Goal: Transaction & Acquisition: Purchase product/service

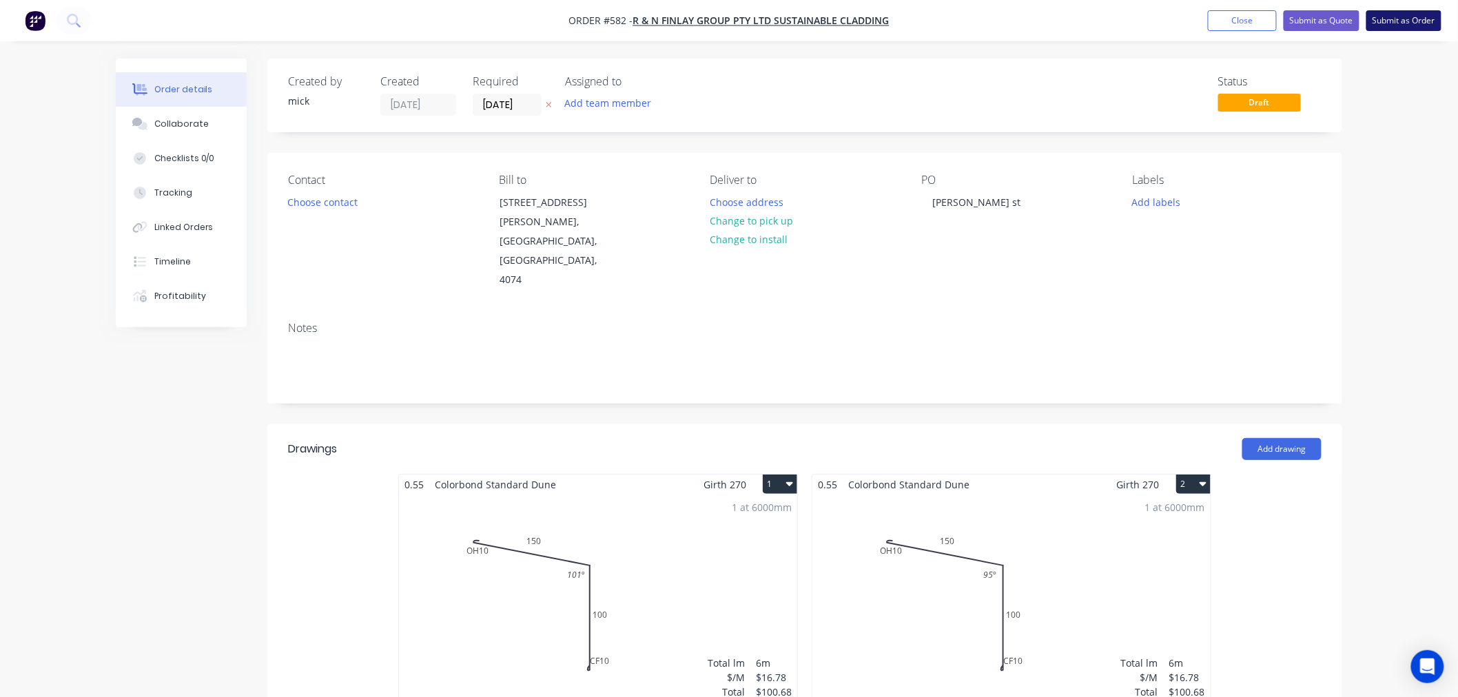
click at [1423, 12] on button "Submit as Order" at bounding box center [1403, 20] width 75 height 21
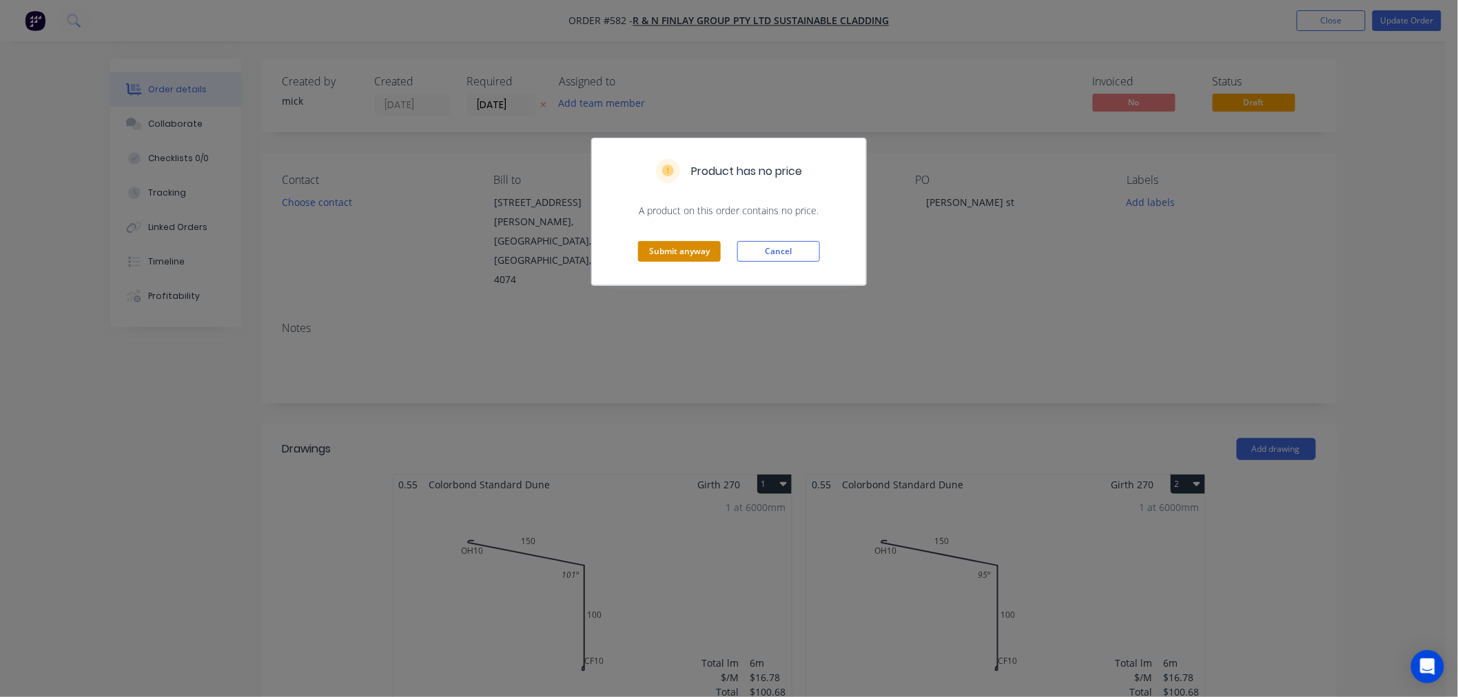
click at [671, 256] on button "Submit anyway" at bounding box center [679, 251] width 83 height 21
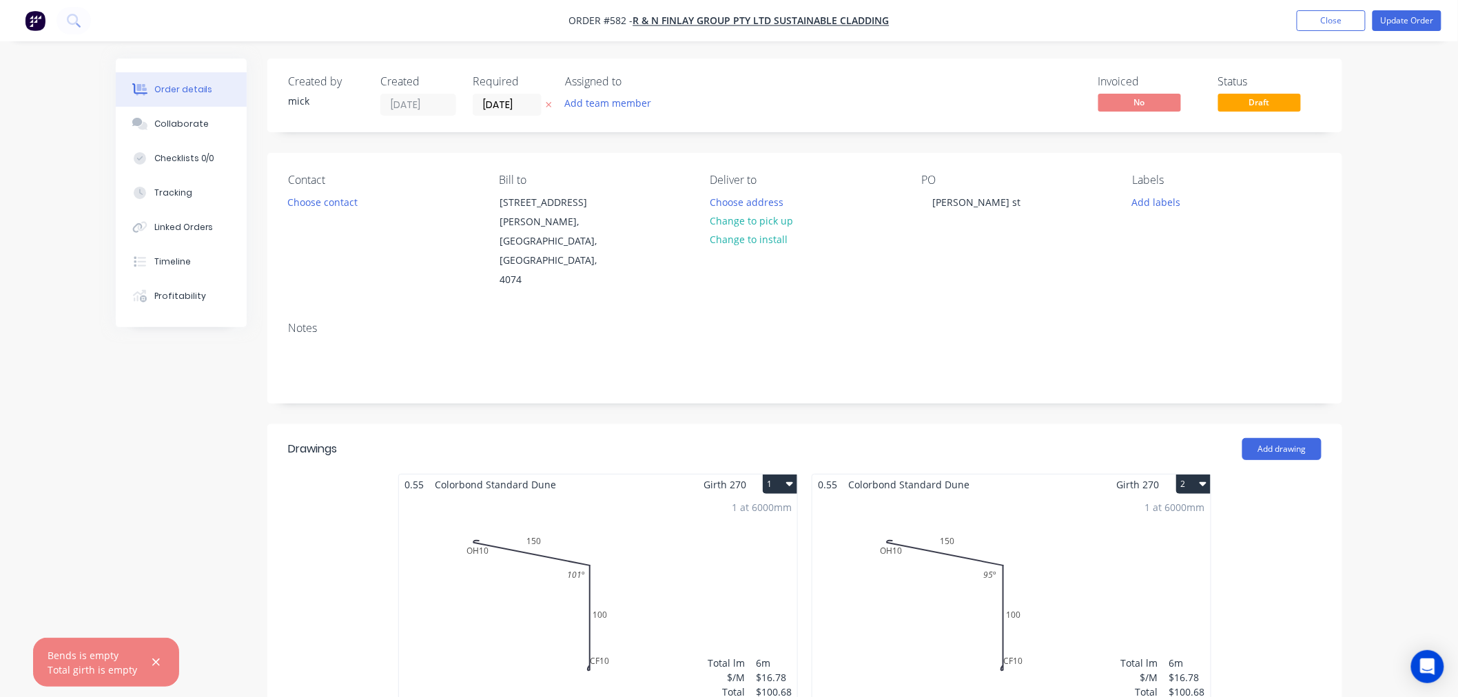
click at [30, 18] on img "button" at bounding box center [35, 20] width 21 height 21
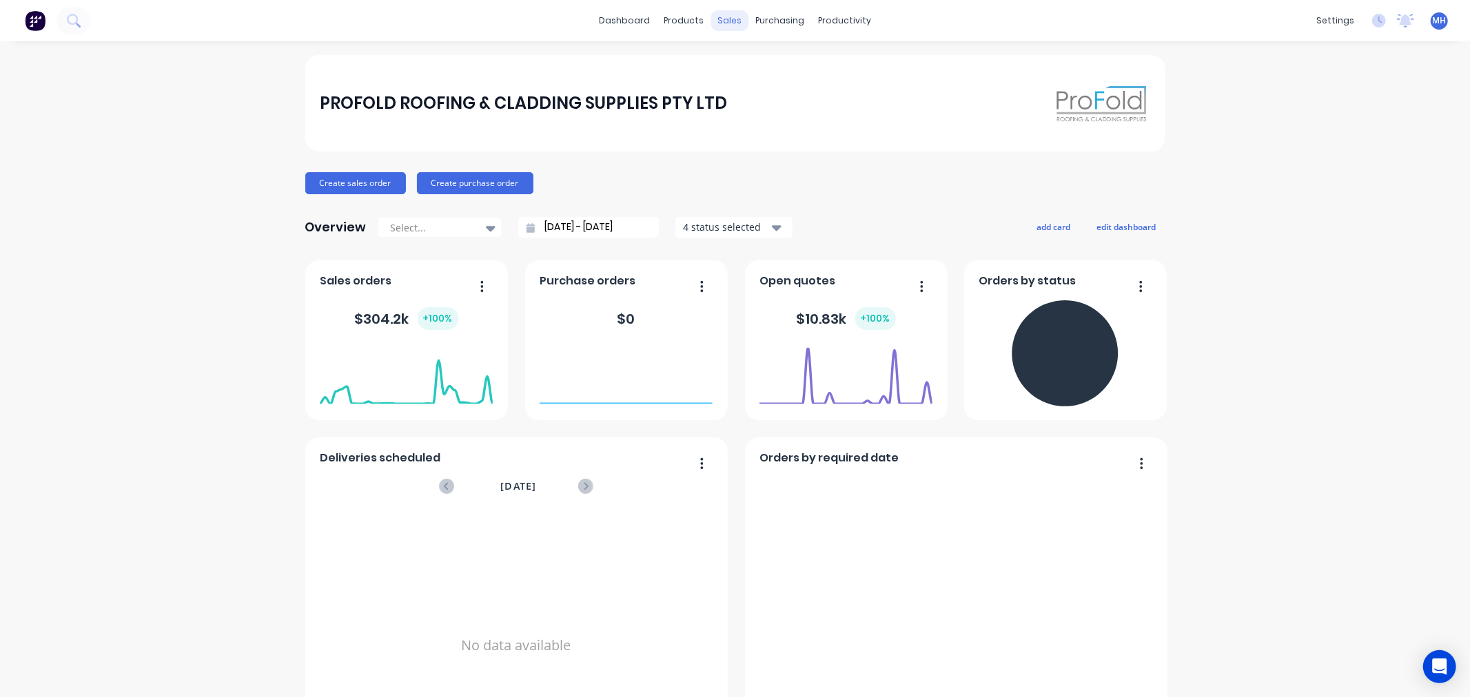
click at [729, 18] on div "sales" at bounding box center [729, 20] width 38 height 21
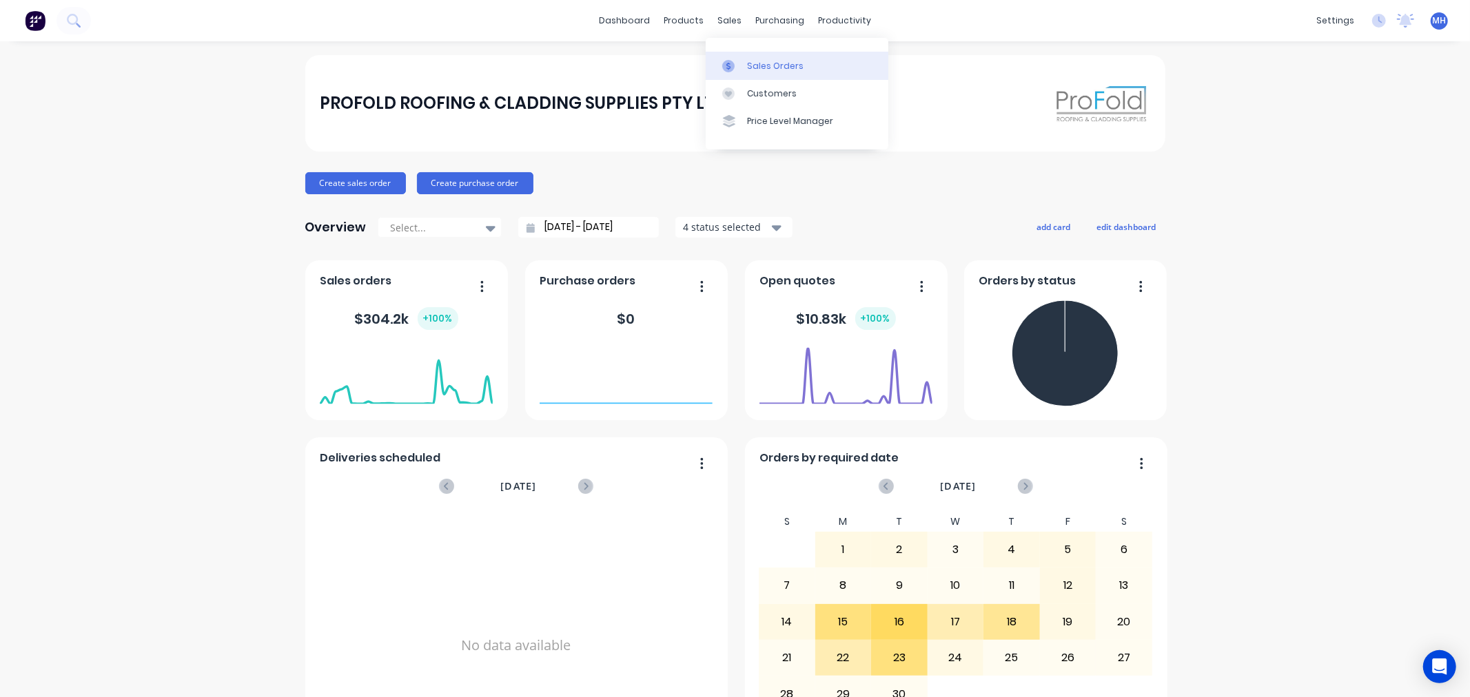
click at [756, 64] on div "Sales Orders" at bounding box center [775, 66] width 56 height 12
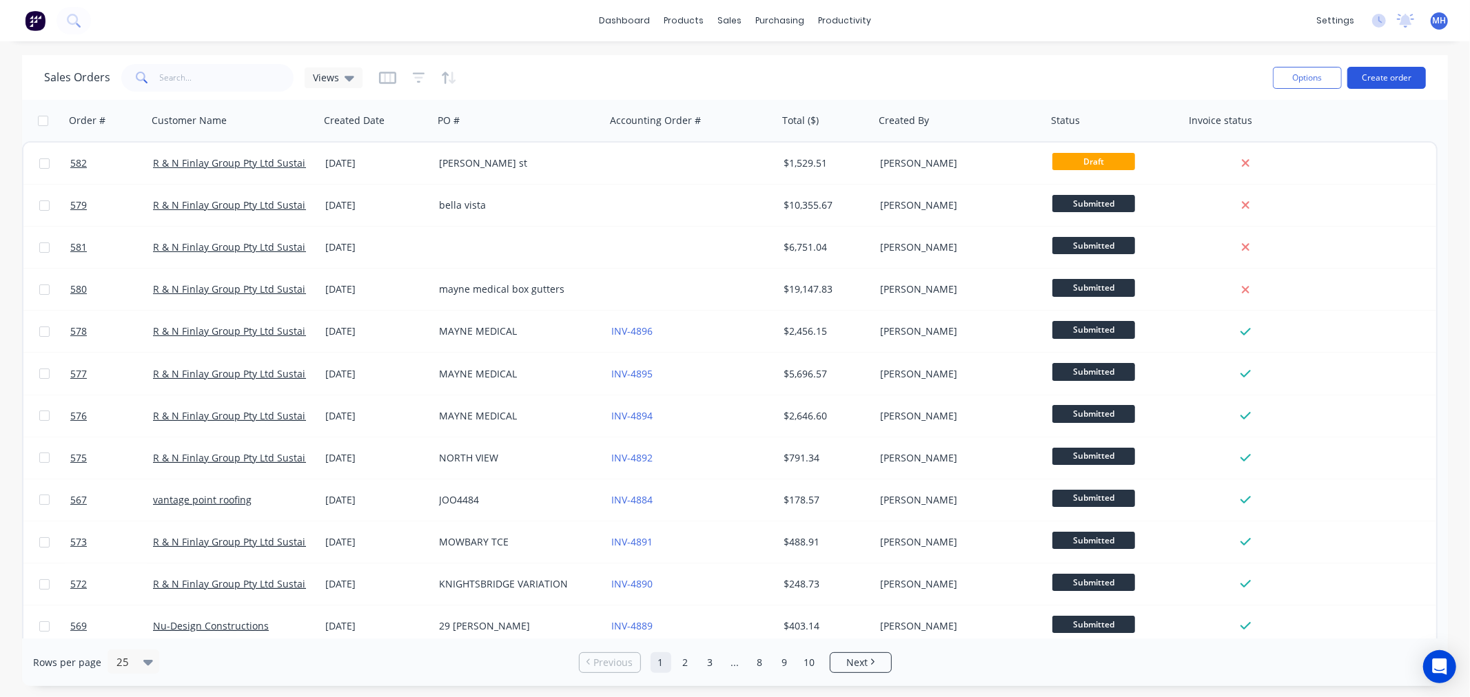
click at [1379, 74] on button "Create order" at bounding box center [1386, 78] width 79 height 22
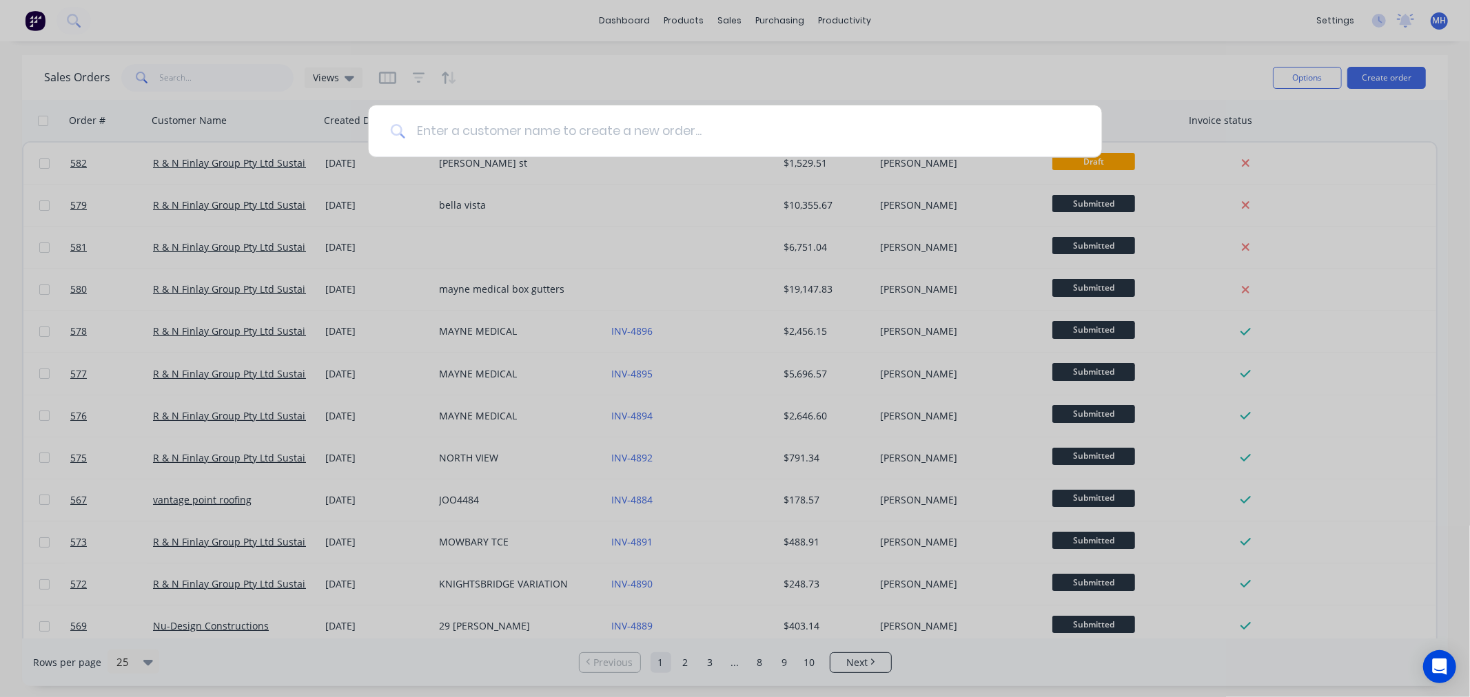
click at [572, 123] on input at bounding box center [742, 131] width 675 height 52
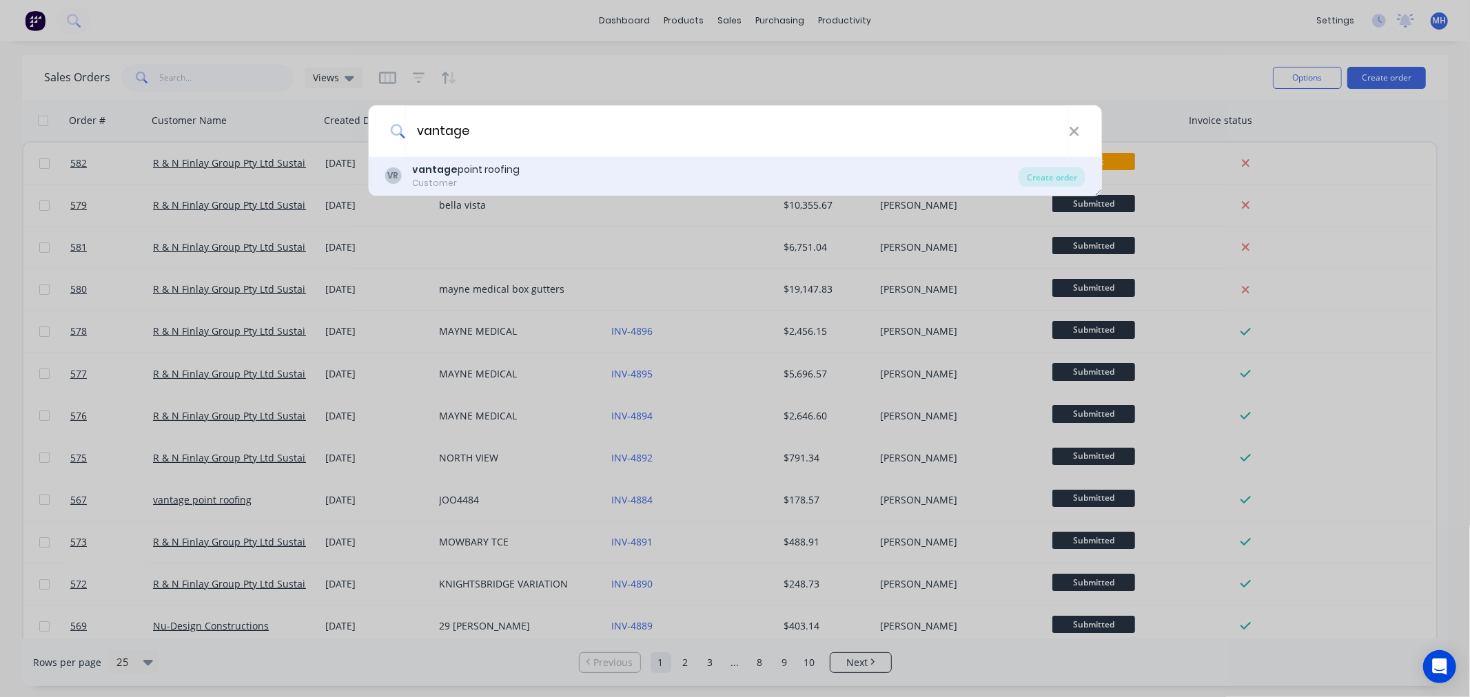
type input "vantage"
click at [562, 183] on div "VR vantage point roofing Customer" at bounding box center [701, 176] width 634 height 27
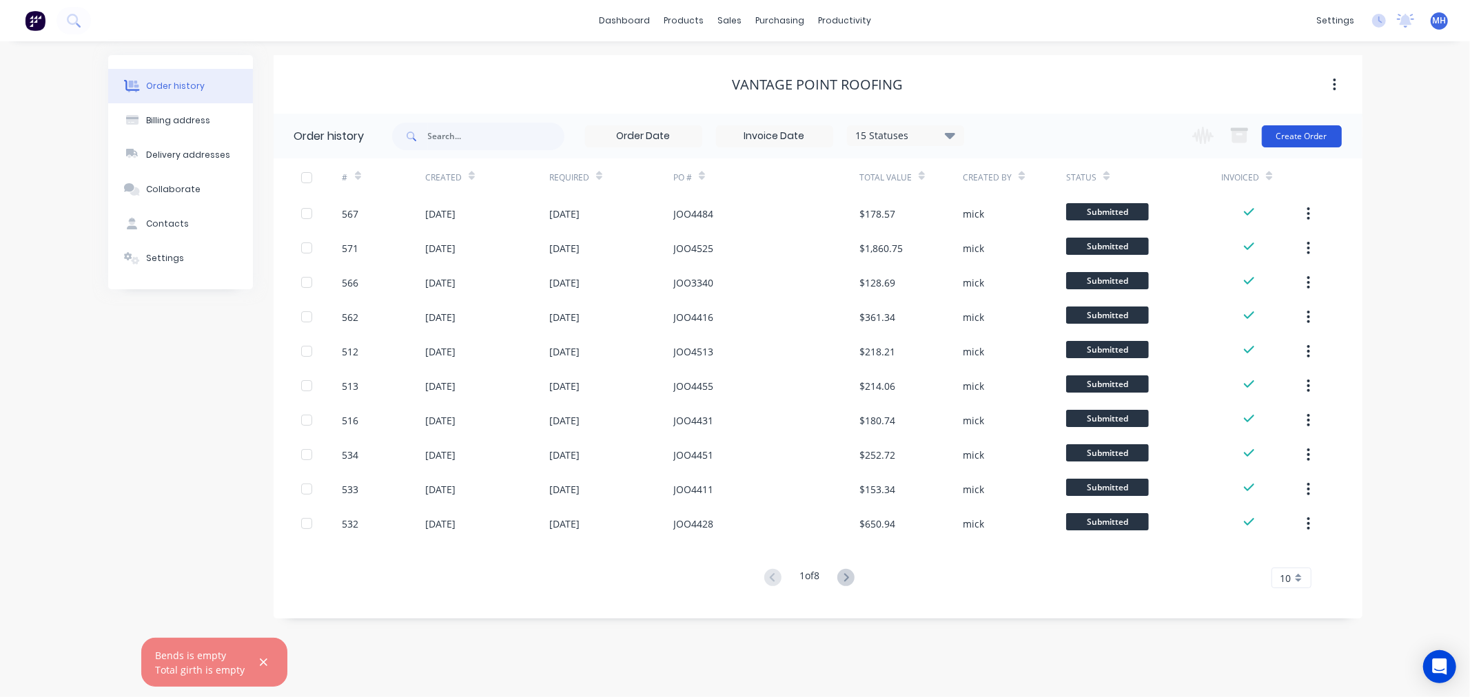
click at [1308, 145] on button "Create Order" at bounding box center [1302, 136] width 80 height 22
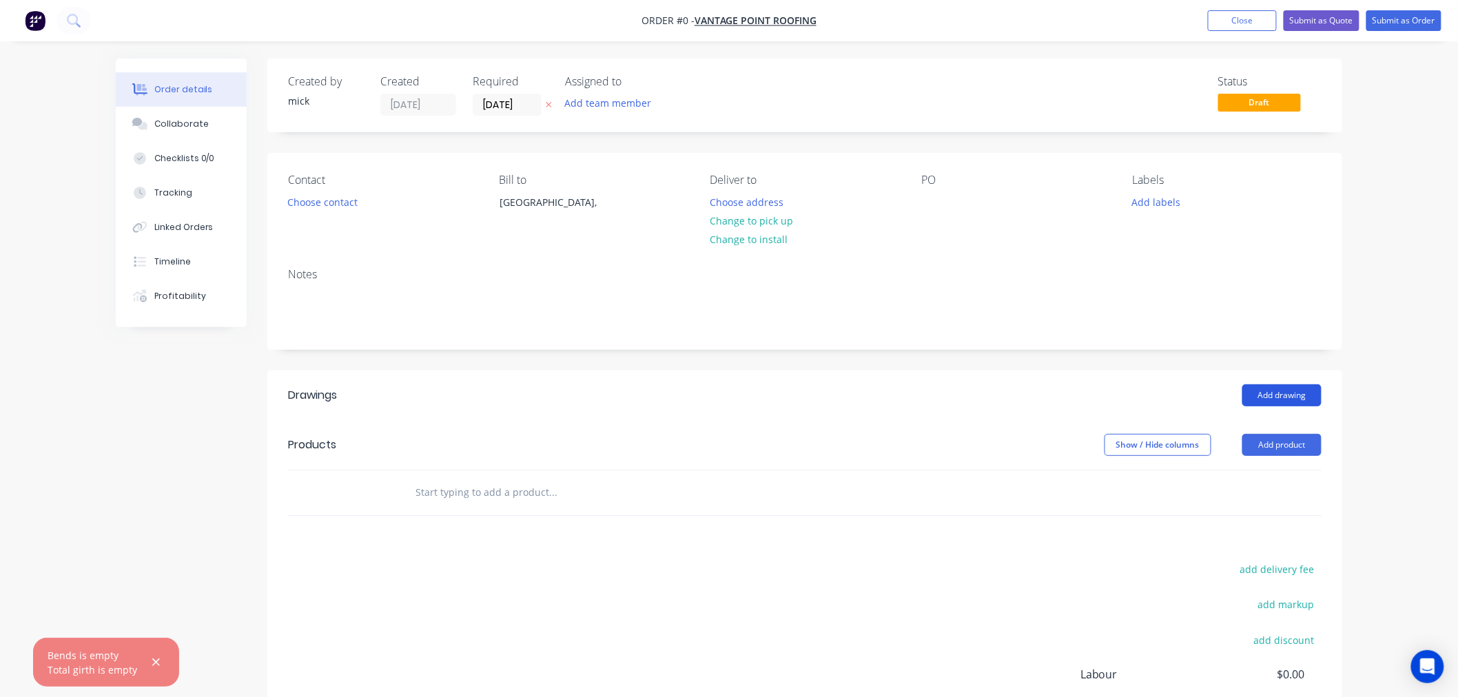
click at [1271, 395] on button "Add drawing" at bounding box center [1281, 395] width 79 height 22
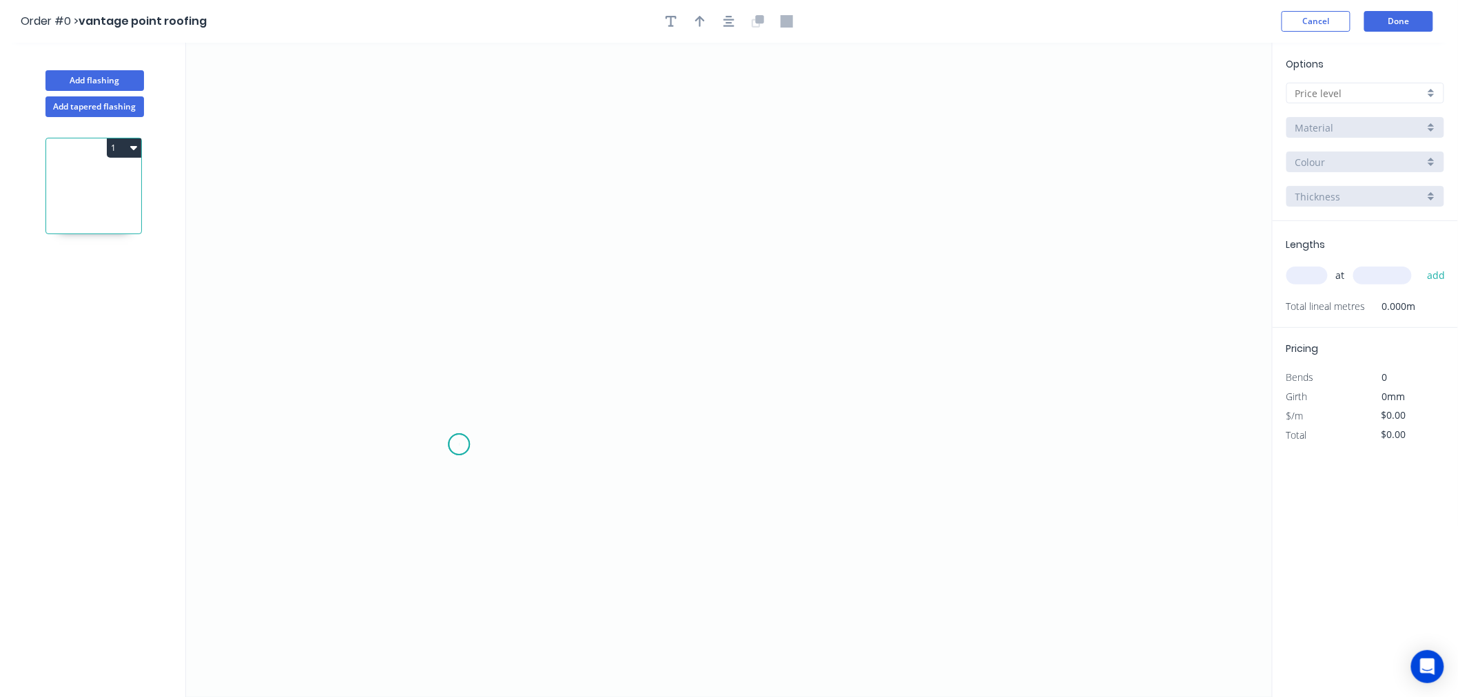
click at [459, 445] on icon "0" at bounding box center [729, 370] width 1087 height 655
click at [478, 171] on icon "0" at bounding box center [729, 370] width 1087 height 655
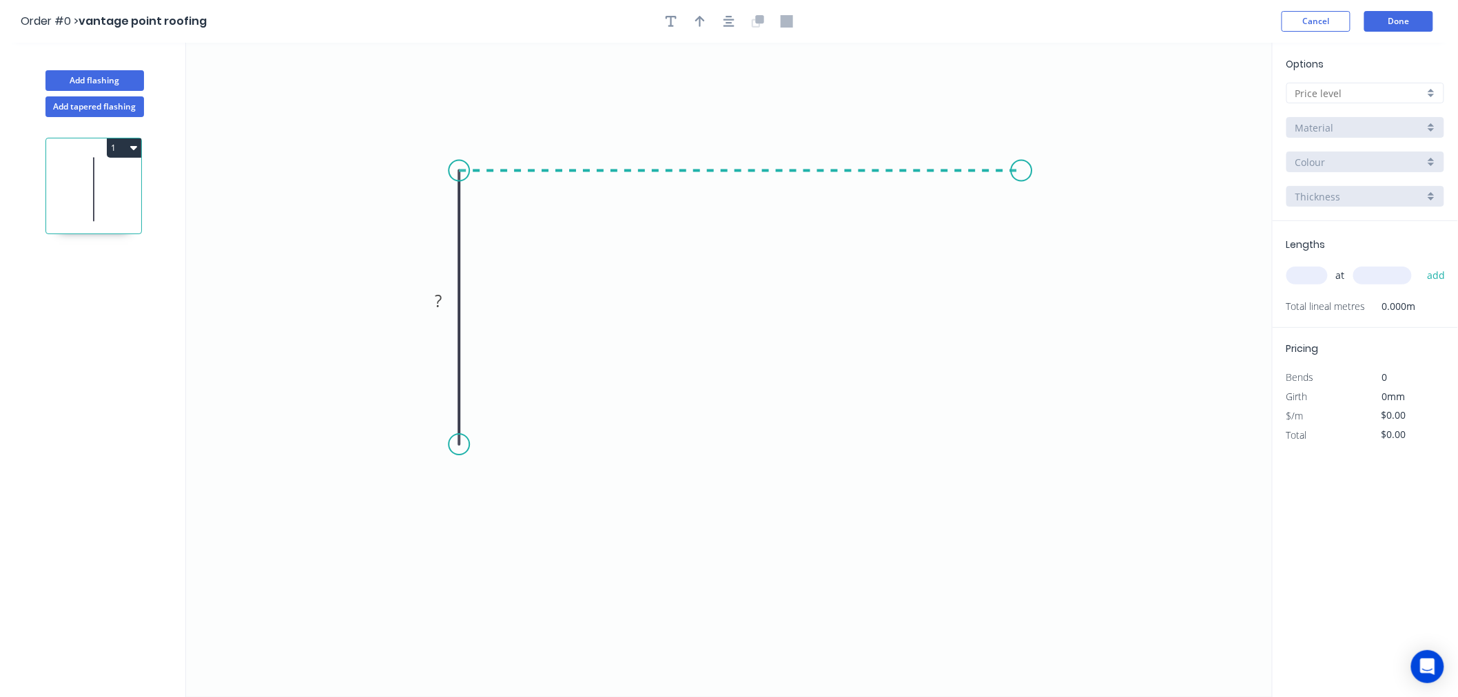
click at [1022, 198] on icon "0 ?" at bounding box center [729, 370] width 1087 height 655
click at [1021, 299] on icon "0 ? ?" at bounding box center [729, 370] width 1087 height 655
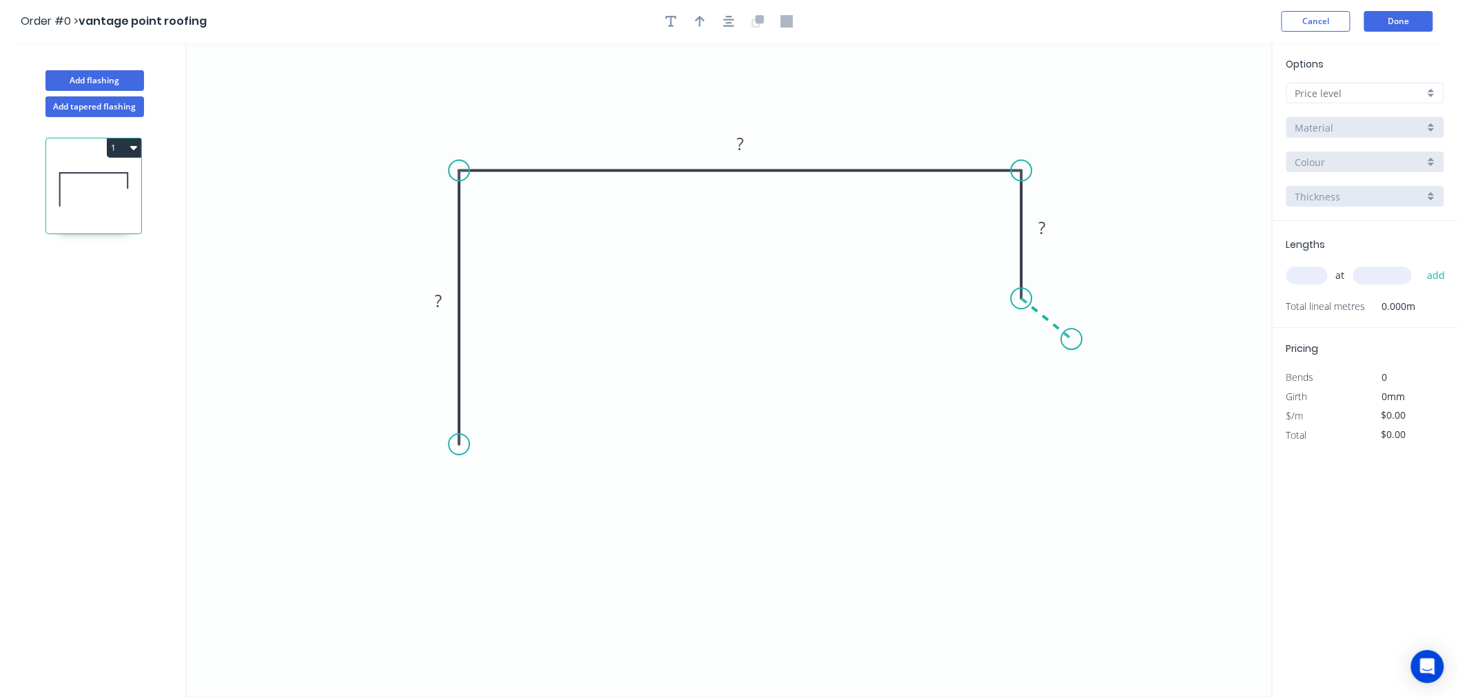
click at [1072, 340] on icon "0 ? ? ?" at bounding box center [729, 370] width 1087 height 655
click at [1016, 385] on icon at bounding box center [1044, 362] width 56 height 46
click at [1016, 386] on circle at bounding box center [1016, 385] width 21 height 21
click at [458, 444] on circle at bounding box center [459, 444] width 21 height 21
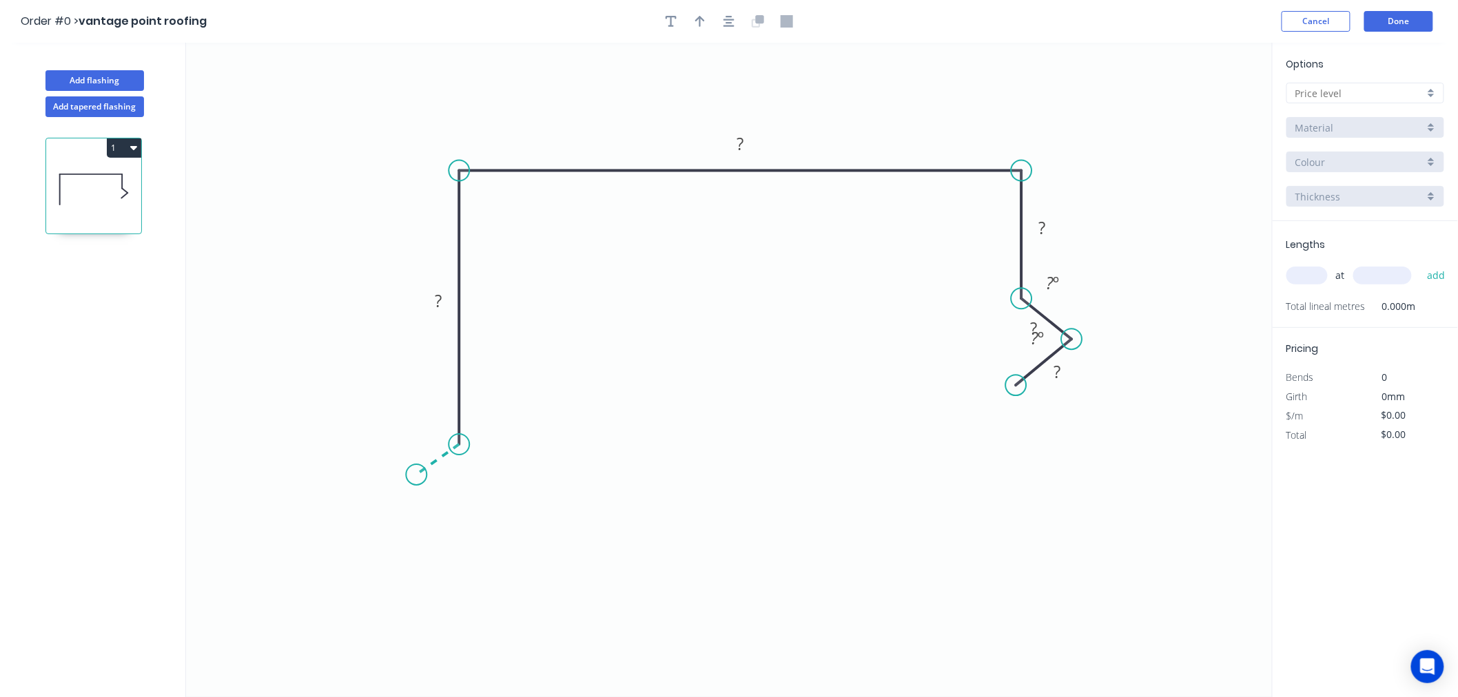
click at [416, 475] on icon "0 ? ? ? ? ? ? º ? º" at bounding box center [729, 370] width 1087 height 655
click at [460, 520] on icon "0 ? ? ? ? ? ? ? º ? º ? º" at bounding box center [729, 370] width 1087 height 655
click at [460, 520] on circle at bounding box center [459, 518] width 21 height 21
click at [486, 518] on div "Hide angle" at bounding box center [526, 530] width 138 height 28
click at [492, 481] on div "Hide angle" at bounding box center [505, 478] width 138 height 28
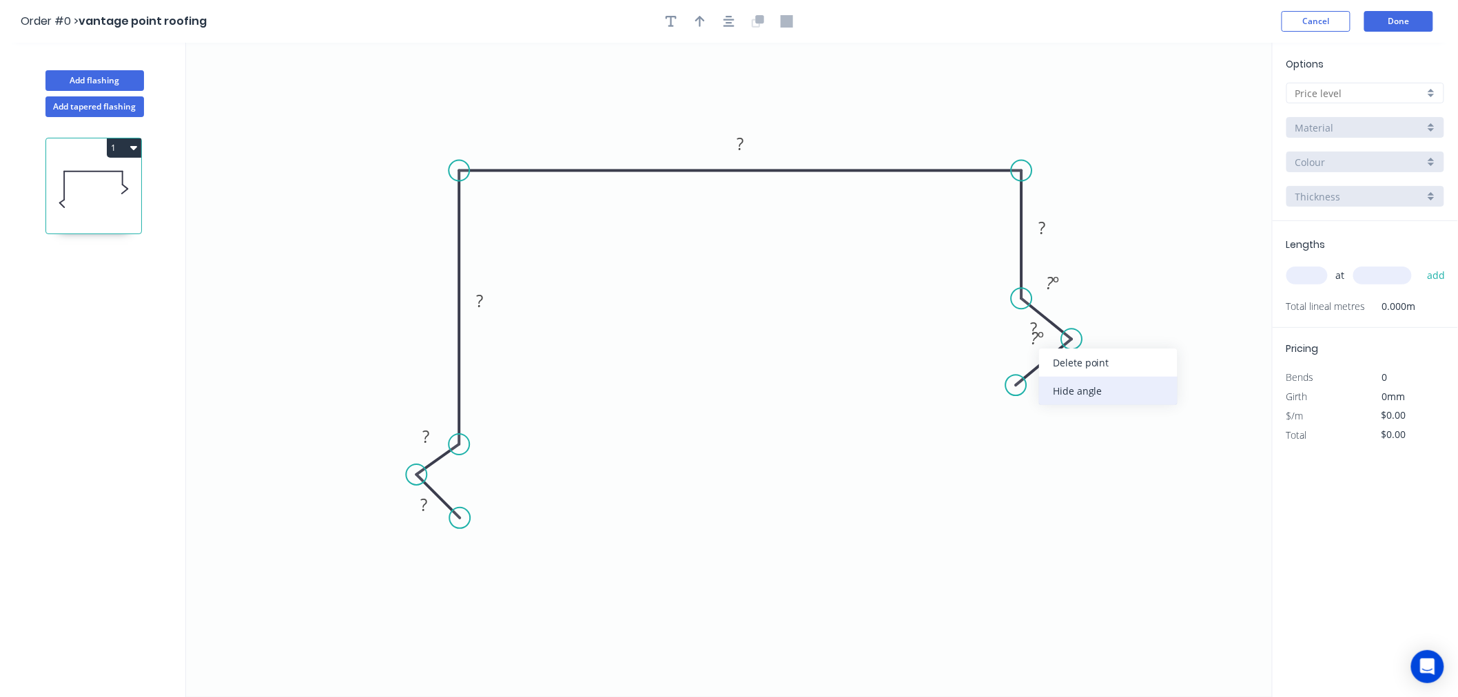
click at [1064, 382] on div "Hide angle" at bounding box center [1108, 391] width 138 height 28
click at [1093, 336] on div "Hide angle" at bounding box center [1128, 330] width 138 height 28
drag, startPoint x: 1049, startPoint y: 326, endPoint x: 1080, endPoint y: 292, distance: 45.4
click at [1080, 292] on rect at bounding box center [1064, 295] width 45 height 28
click at [431, 435] on rect at bounding box center [426, 437] width 28 height 19
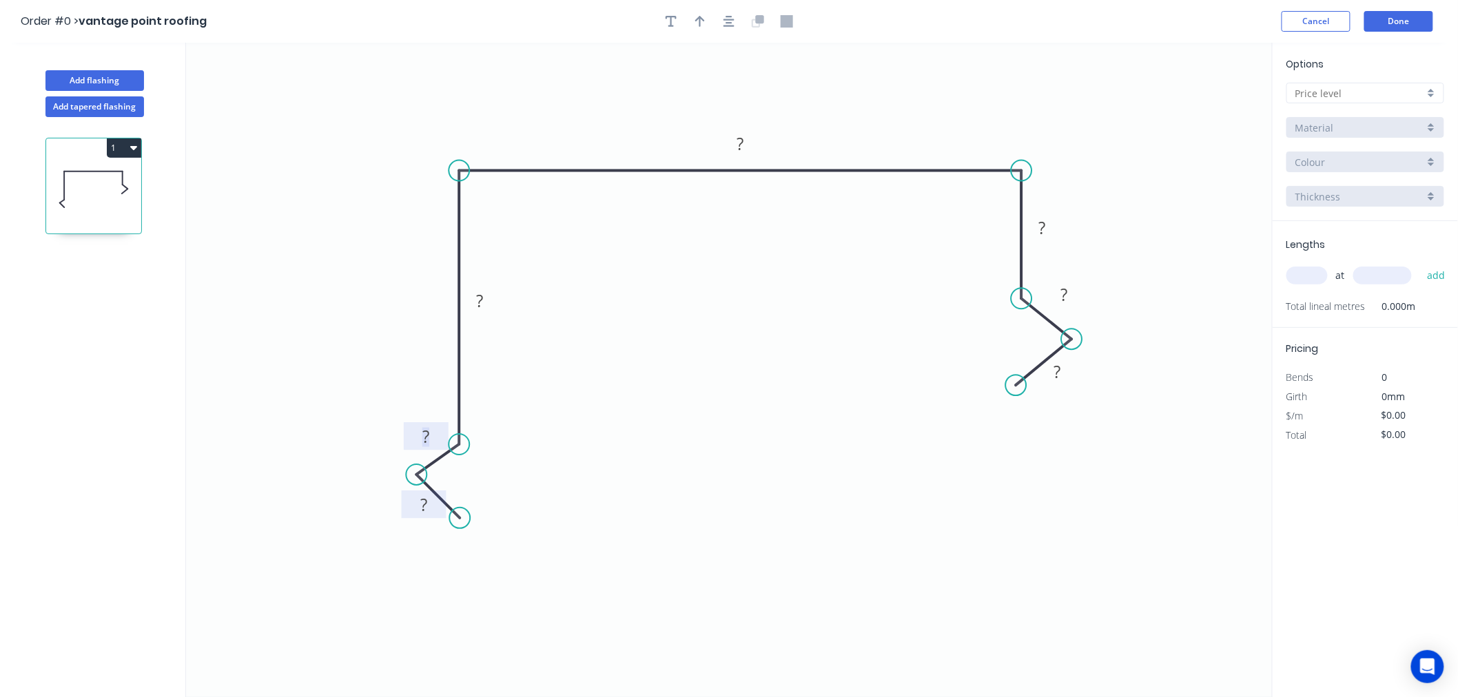
click at [430, 510] on rect at bounding box center [424, 505] width 28 height 19
click at [1057, 545] on icon "0 15 13 550 210 100 13 15" at bounding box center [729, 370] width 1087 height 655
click at [1407, 80] on div "Options A Material Colour Thickness" at bounding box center [1365, 138] width 185 height 165
click at [1399, 91] on input "text" at bounding box center [1359, 93] width 129 height 14
click at [1369, 116] on div "A" at bounding box center [1365, 119] width 156 height 24
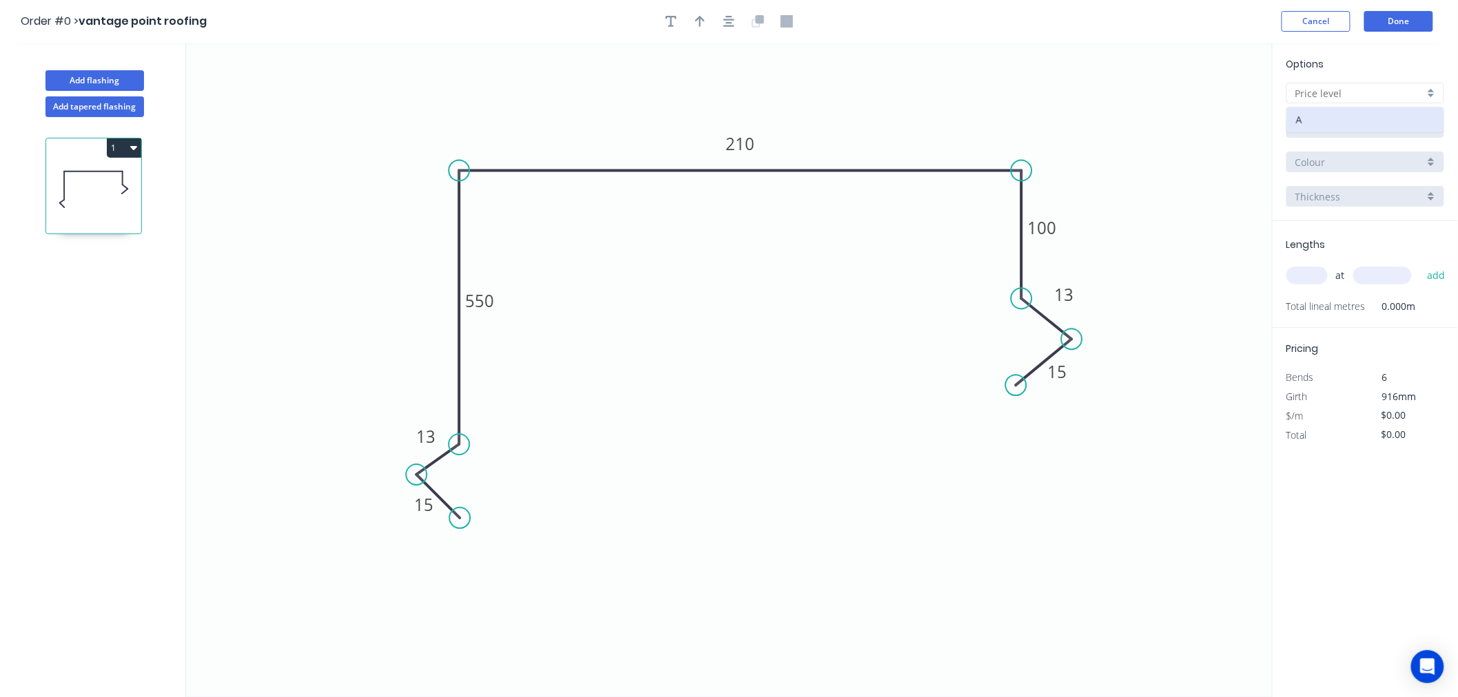
type input "A"
click at [1366, 124] on input "Aluminium 5005 (Sheets)" at bounding box center [1359, 128] width 129 height 14
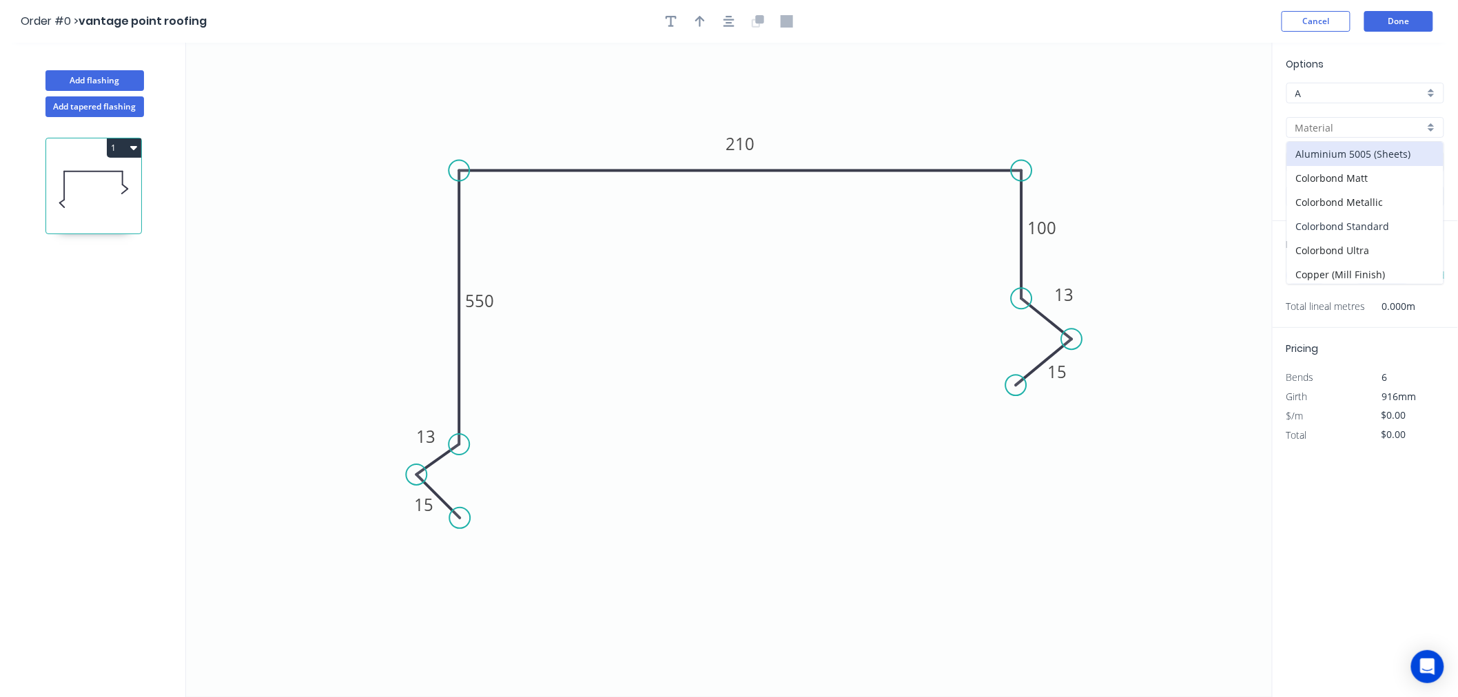
click at [1367, 217] on div "Colorbond Standard" at bounding box center [1365, 226] width 156 height 24
type input "Colorbond Standard"
type input "Basalt"
type input "0.55"
type input "$34.04"
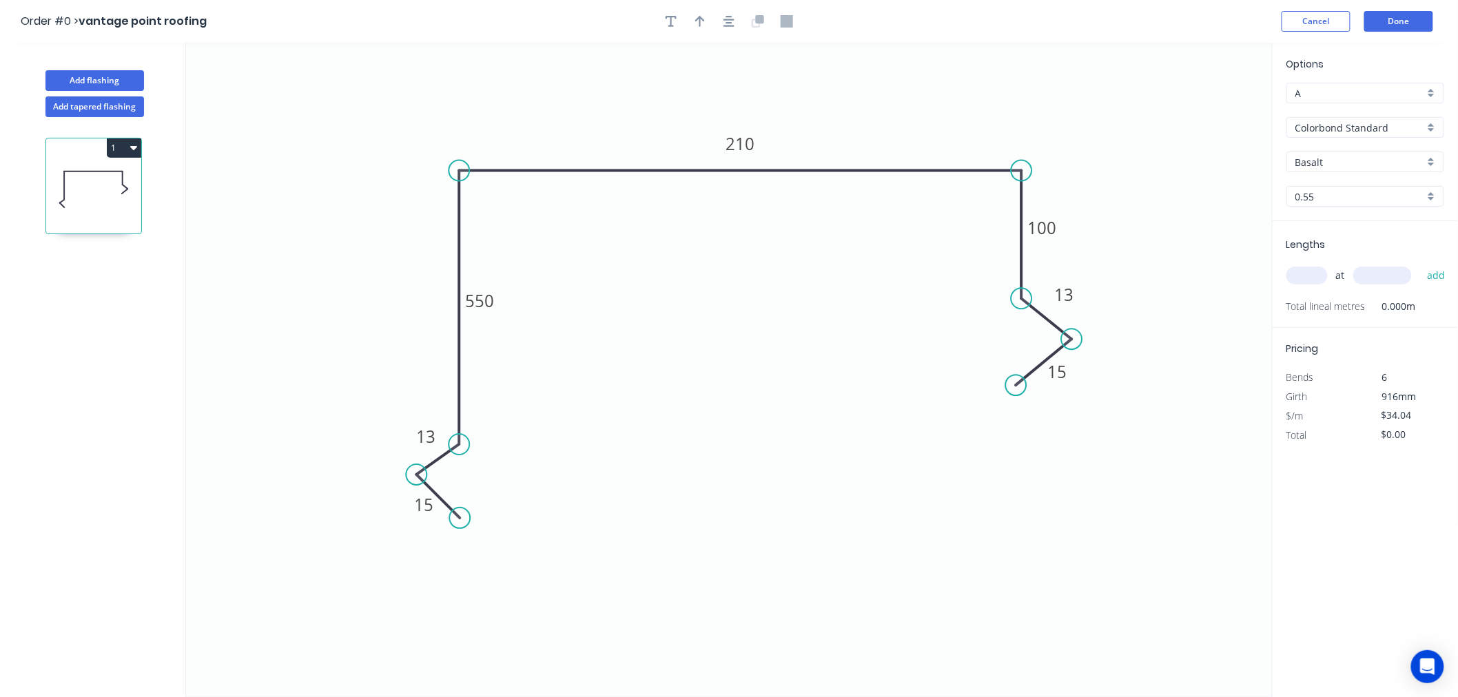
click at [1337, 156] on input "Basalt" at bounding box center [1359, 162] width 129 height 14
click at [1346, 297] on div "Woodland Grey" at bounding box center [1365, 306] width 156 height 24
type input "Woodland Grey"
click at [1310, 274] on input "text" at bounding box center [1306, 276] width 41 height 18
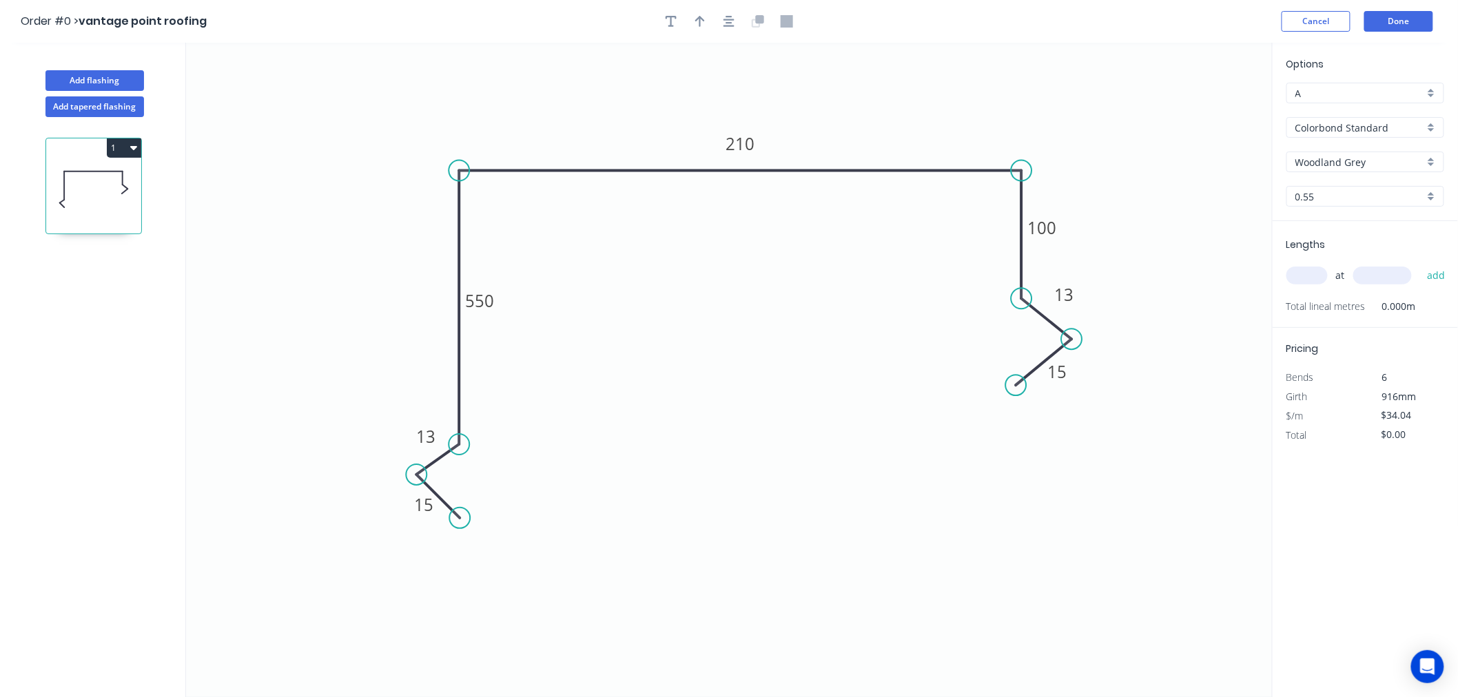
click at [1310, 274] on input "text" at bounding box center [1306, 276] width 41 height 18
type input "3"
type input "7000"
click at [1420, 264] on button "add" at bounding box center [1436, 275] width 32 height 23
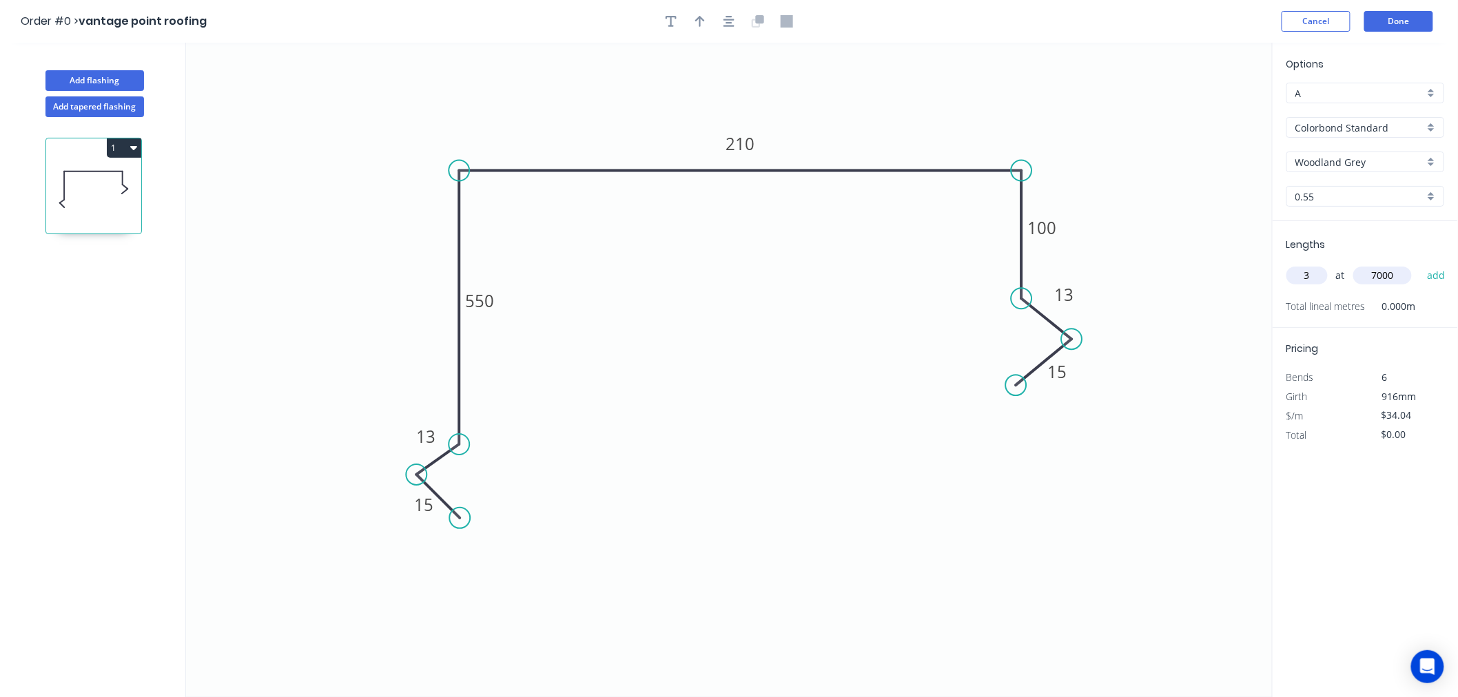
type input "$714.84"
click at [1053, 226] on tspan "100" at bounding box center [1042, 228] width 29 height 23
click at [701, 287] on icon "0 15 13 550 210 80 13 15" at bounding box center [729, 370] width 1087 height 655
type input "$31.78"
type input "$667.38"
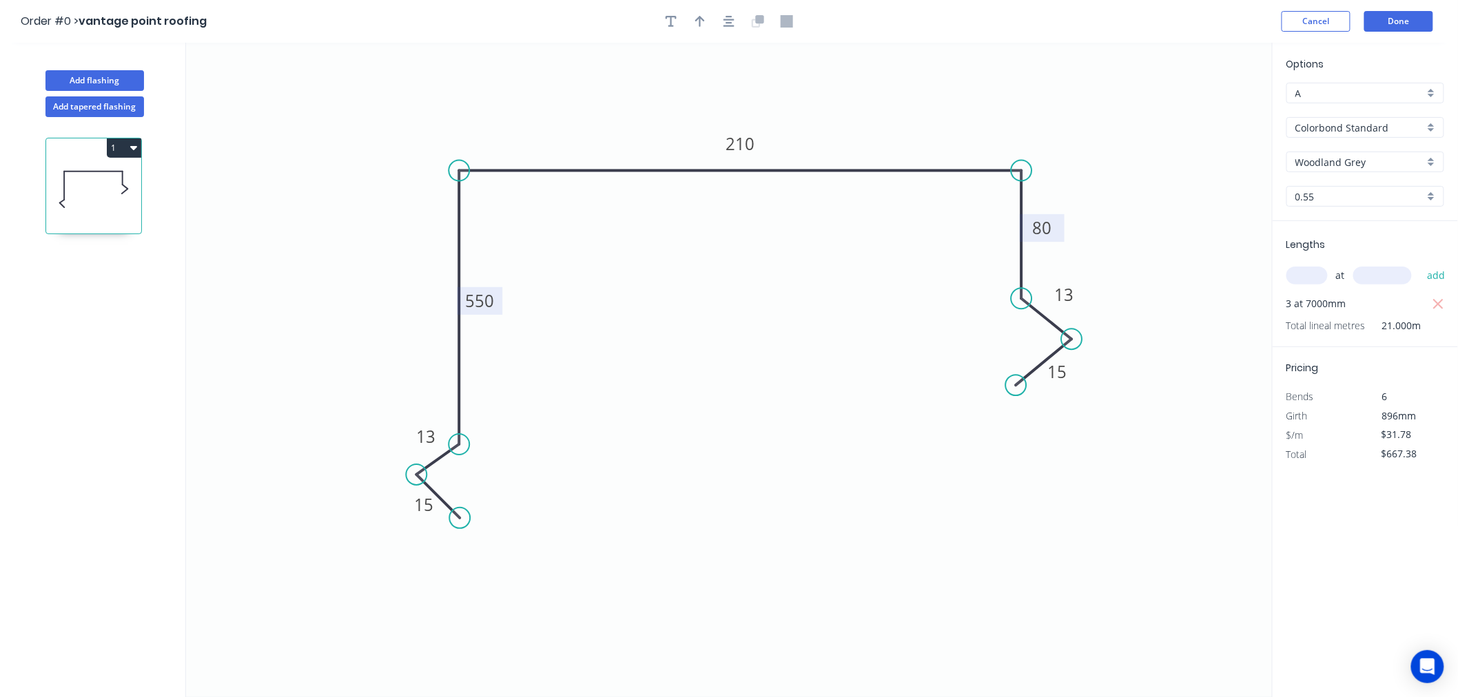
click at [490, 303] on tspan "550" at bounding box center [479, 300] width 29 height 23
click at [937, 412] on icon "0 15 13 530 210 80 13 15" at bounding box center [729, 370] width 1087 height 655
click at [1409, 17] on button "Done" at bounding box center [1398, 21] width 69 height 21
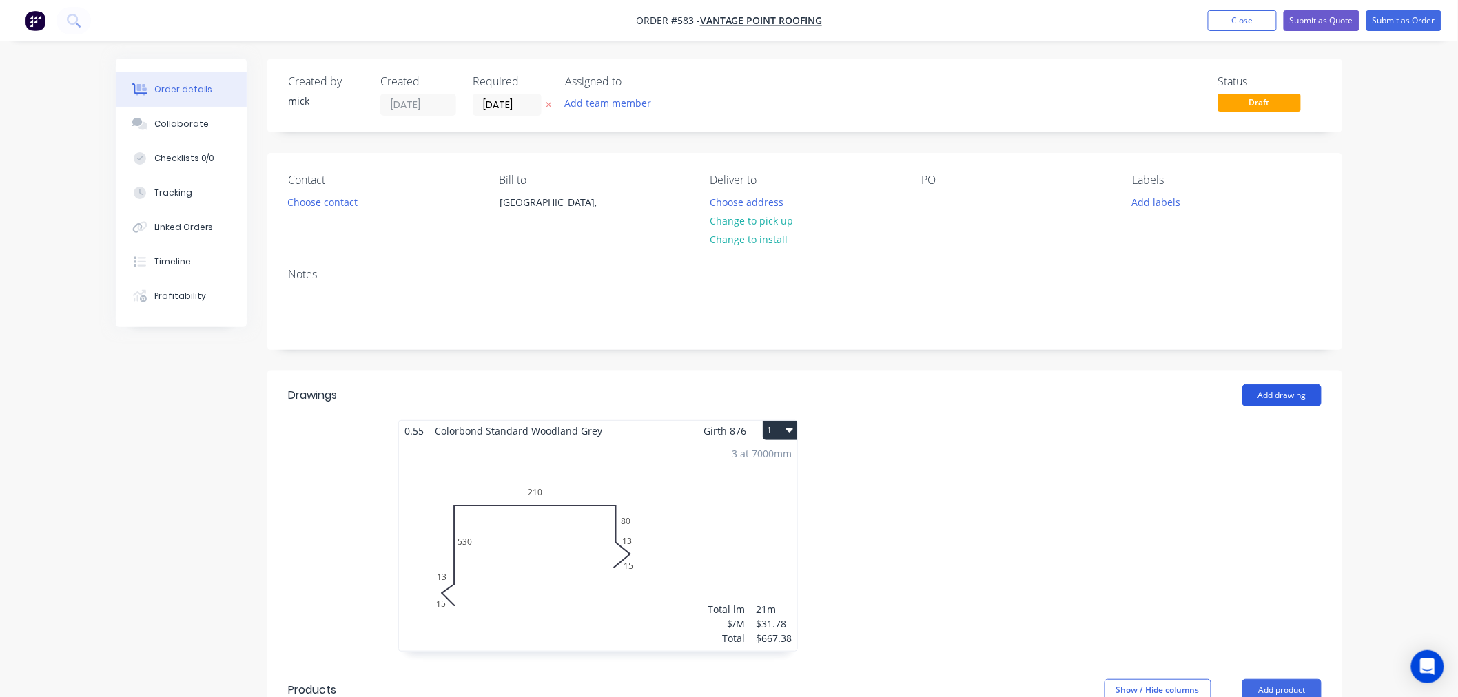
click at [1296, 387] on button "Add drawing" at bounding box center [1281, 395] width 79 height 22
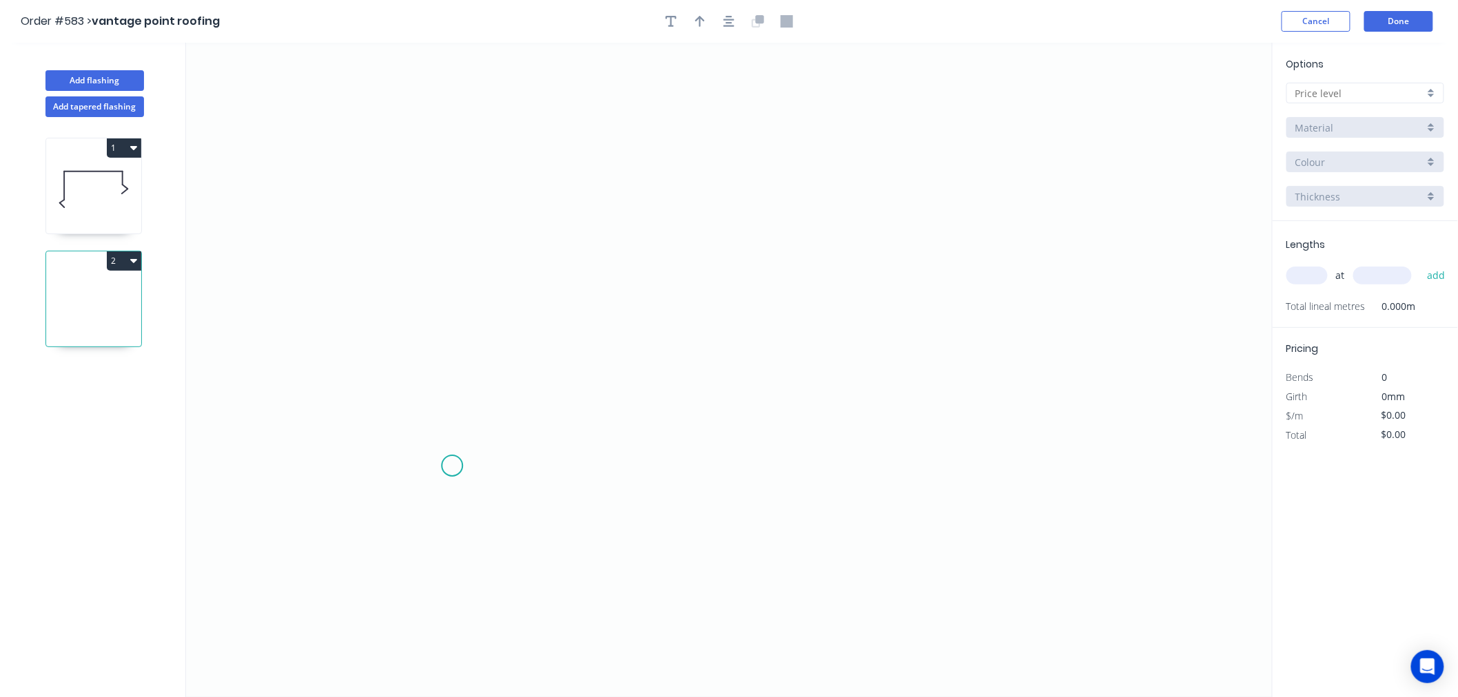
click at [455, 466] on icon "0" at bounding box center [729, 370] width 1087 height 655
click at [469, 208] on icon "0" at bounding box center [729, 370] width 1087 height 655
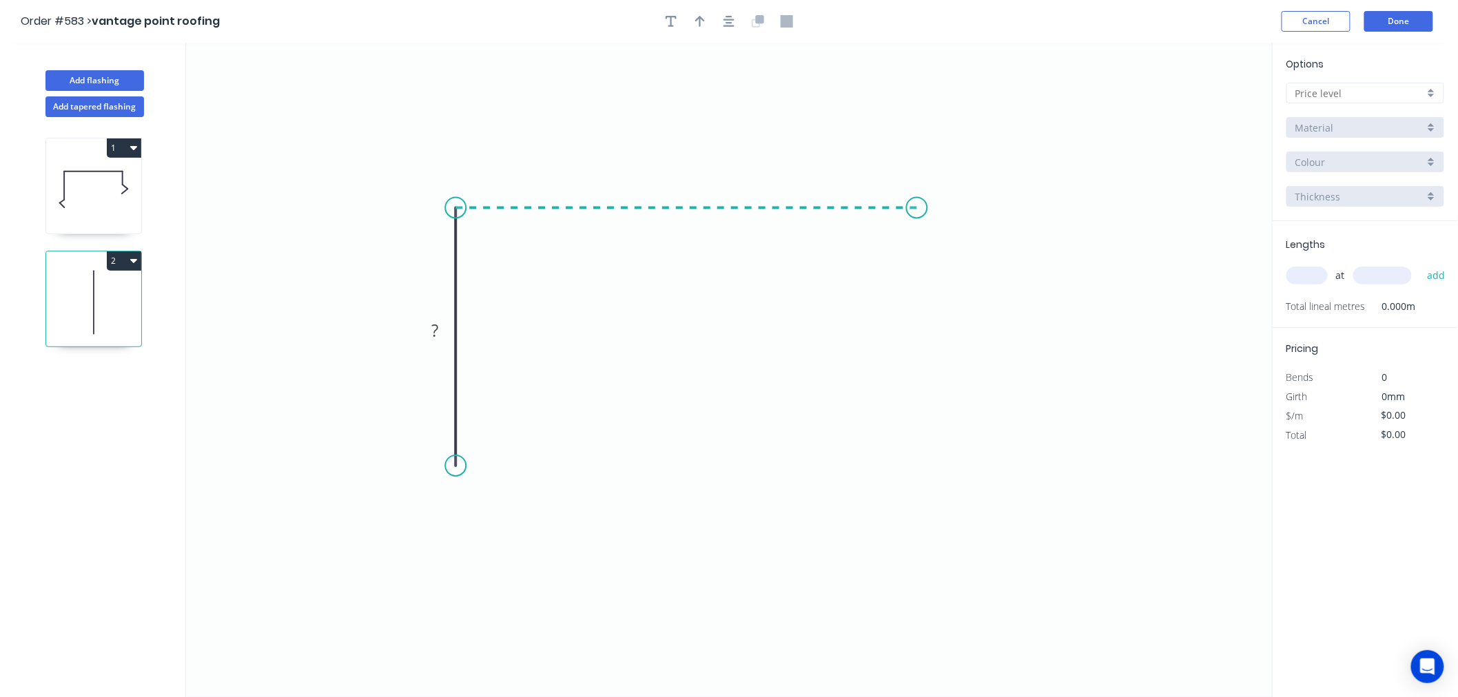
click at [917, 225] on icon "0 ?" at bounding box center [729, 370] width 1087 height 655
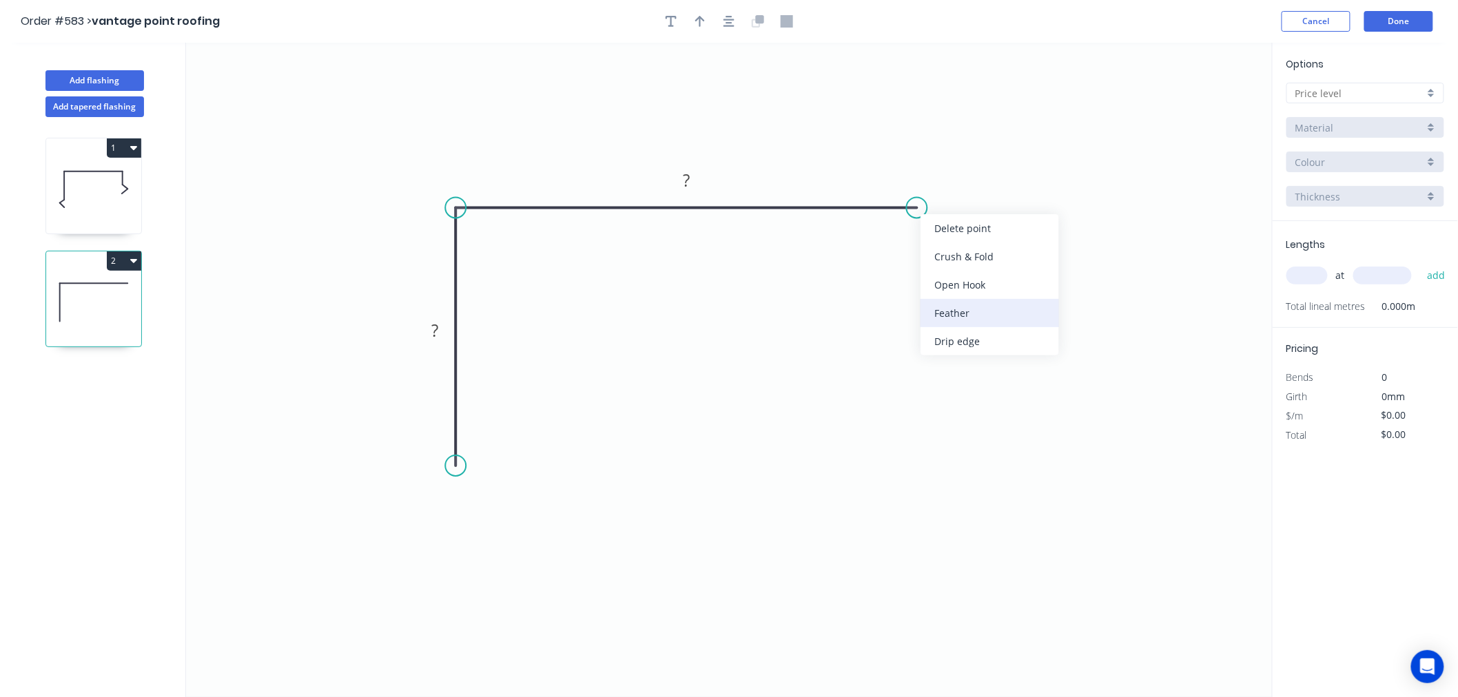
click at [971, 301] on div "Feather" at bounding box center [989, 313] width 138 height 28
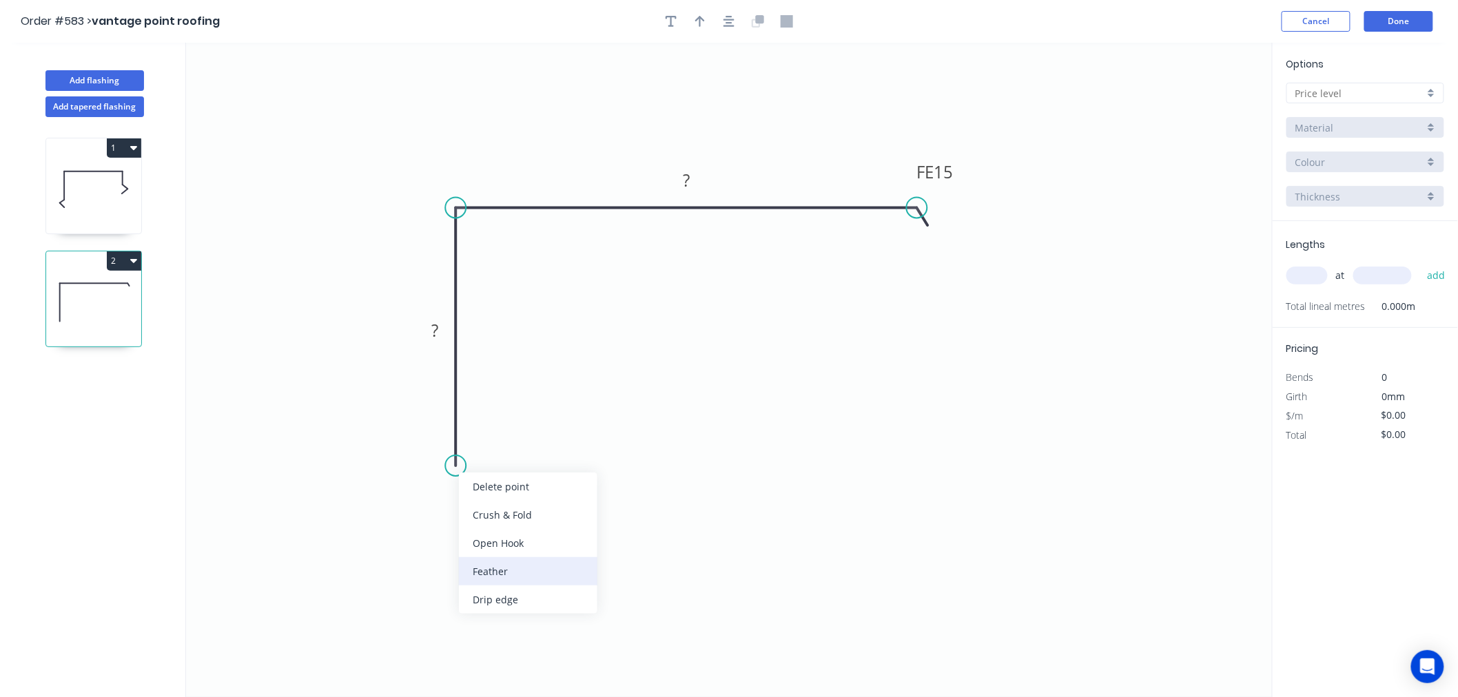
click at [500, 561] on div "Feather" at bounding box center [528, 571] width 138 height 28
click at [484, 508] on div "Flip bend" at bounding box center [529, 517] width 138 height 28
click at [502, 439] on tspan "15" at bounding box center [493, 441] width 19 height 23
type input "$13.93"
click at [918, 455] on icon "0 FE 10 100 FE 10 100" at bounding box center [729, 370] width 1087 height 655
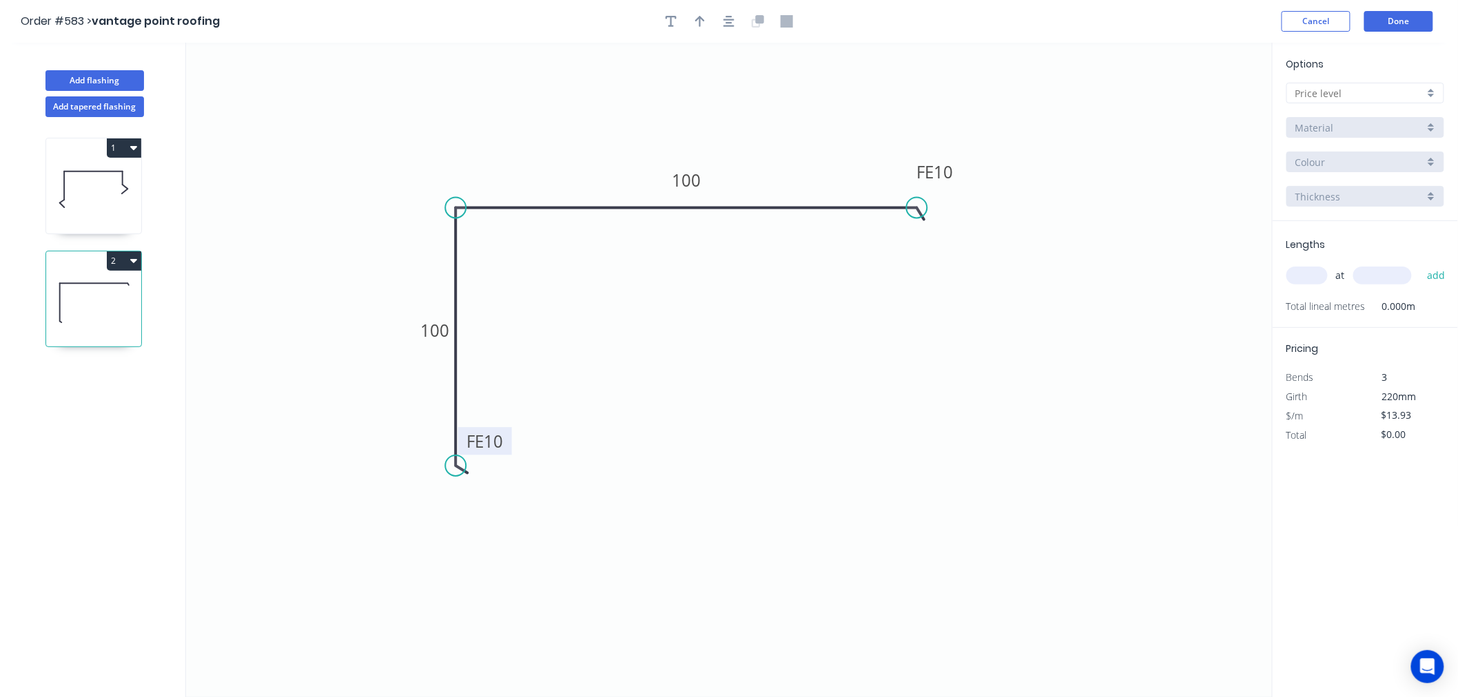
click at [1408, 92] on input "text" at bounding box center [1359, 93] width 129 height 14
click at [1388, 114] on div "A" at bounding box center [1365, 119] width 156 height 24
type input "A"
type input "$0.00"
click at [1361, 128] on input "Aluminium 5005 (Sheets)" at bounding box center [1359, 128] width 129 height 14
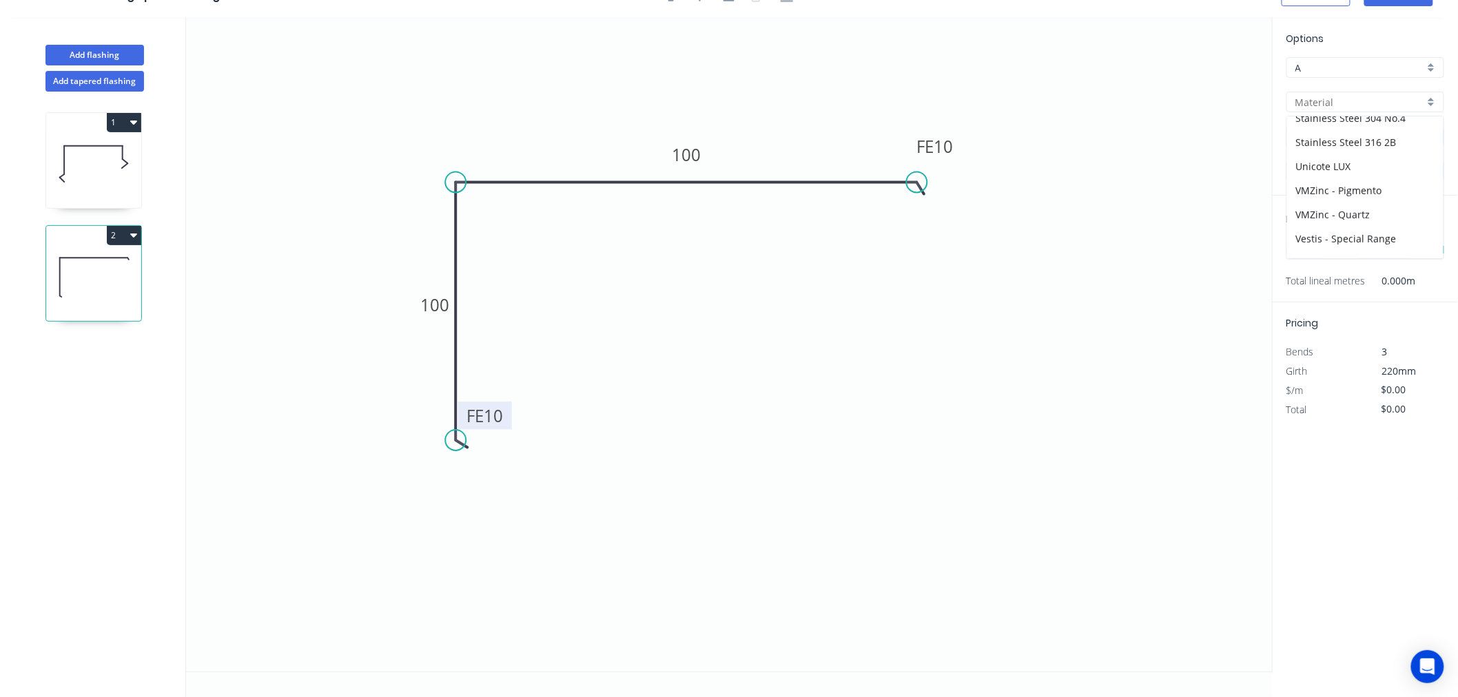
scroll to position [270, 0]
click at [1364, 249] on div "Zincalume" at bounding box center [1365, 246] width 156 height 24
type input "Zincalume"
type input "$13.54"
click at [1311, 172] on input "1.0" at bounding box center [1359, 171] width 129 height 14
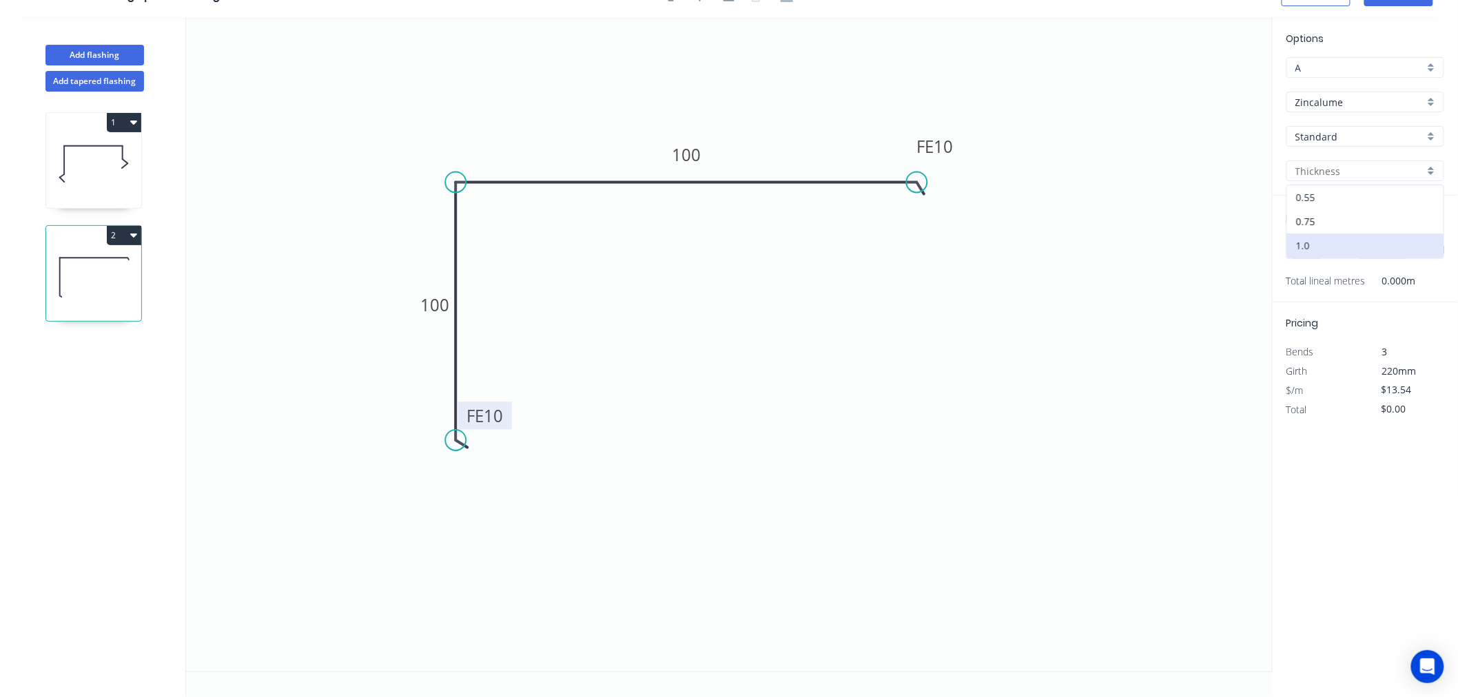
click at [1313, 194] on div "0.55" at bounding box center [1365, 197] width 156 height 24
type input "0.55"
type input "$11.20"
click at [1313, 242] on input "text" at bounding box center [1306, 250] width 41 height 18
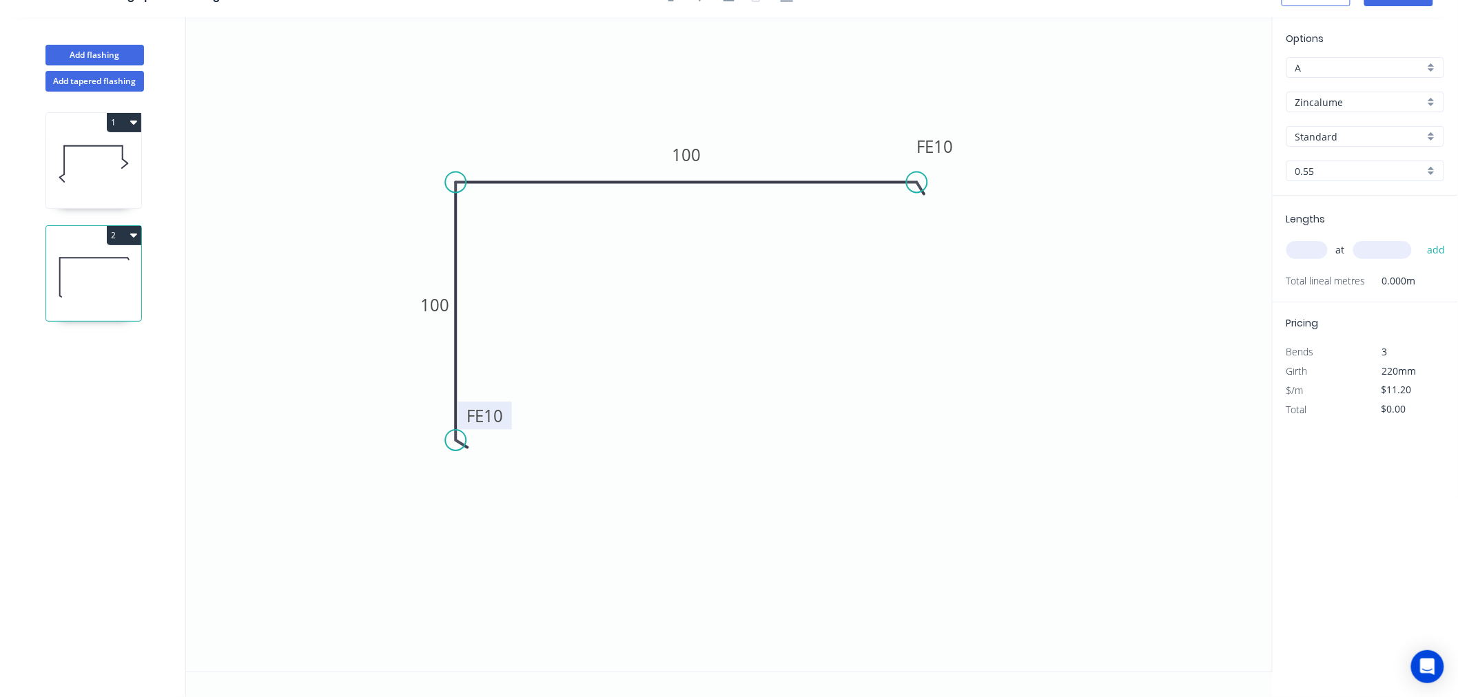
click at [1313, 242] on input "text" at bounding box center [1306, 250] width 41 height 18
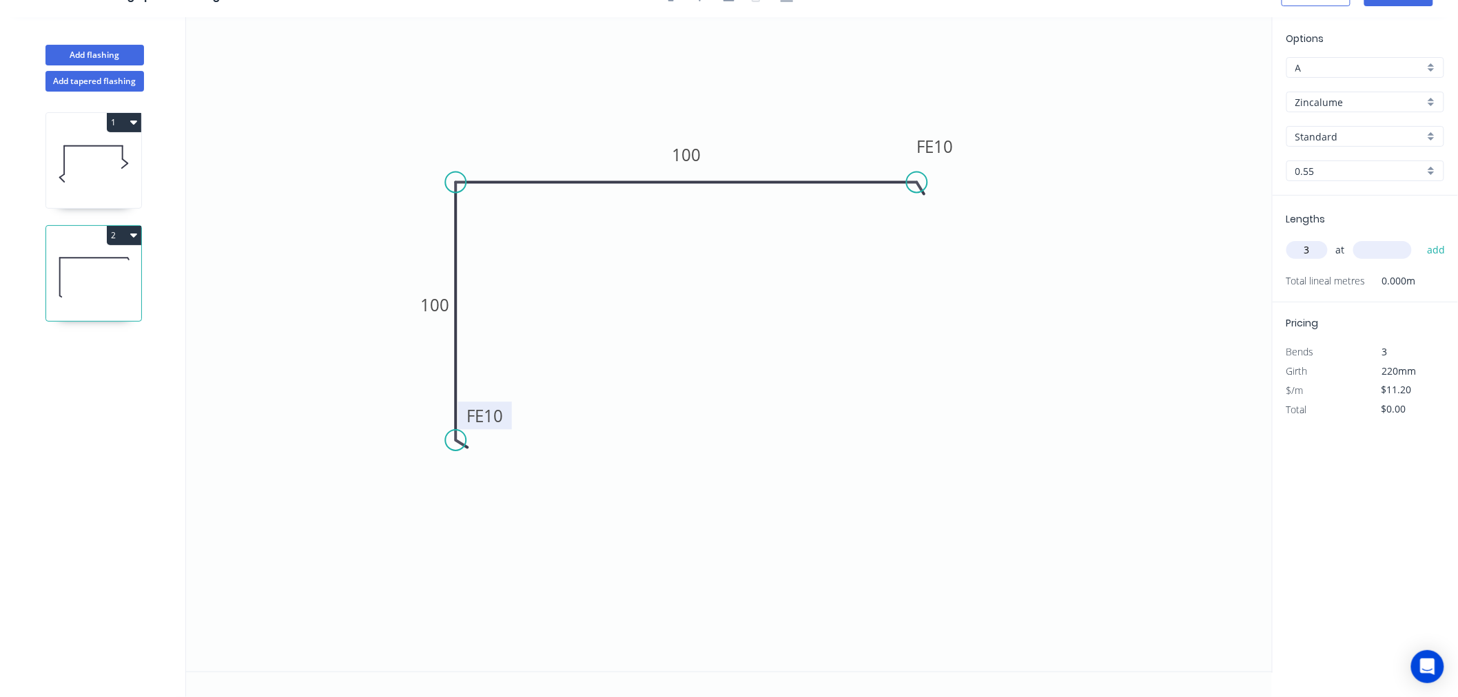
type input "3"
type input "7000"
click at [1420, 238] on button "add" at bounding box center [1436, 249] width 32 height 23
type input "$235.20"
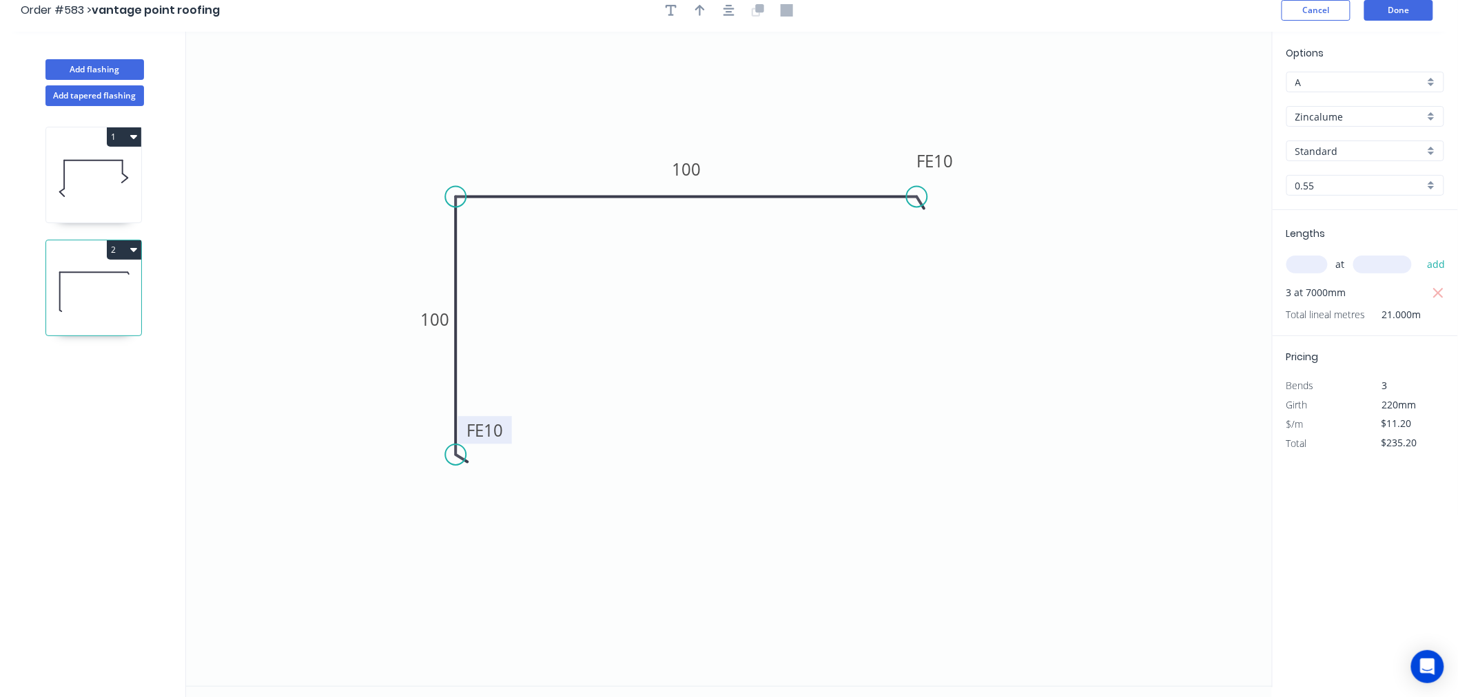
scroll to position [0, 0]
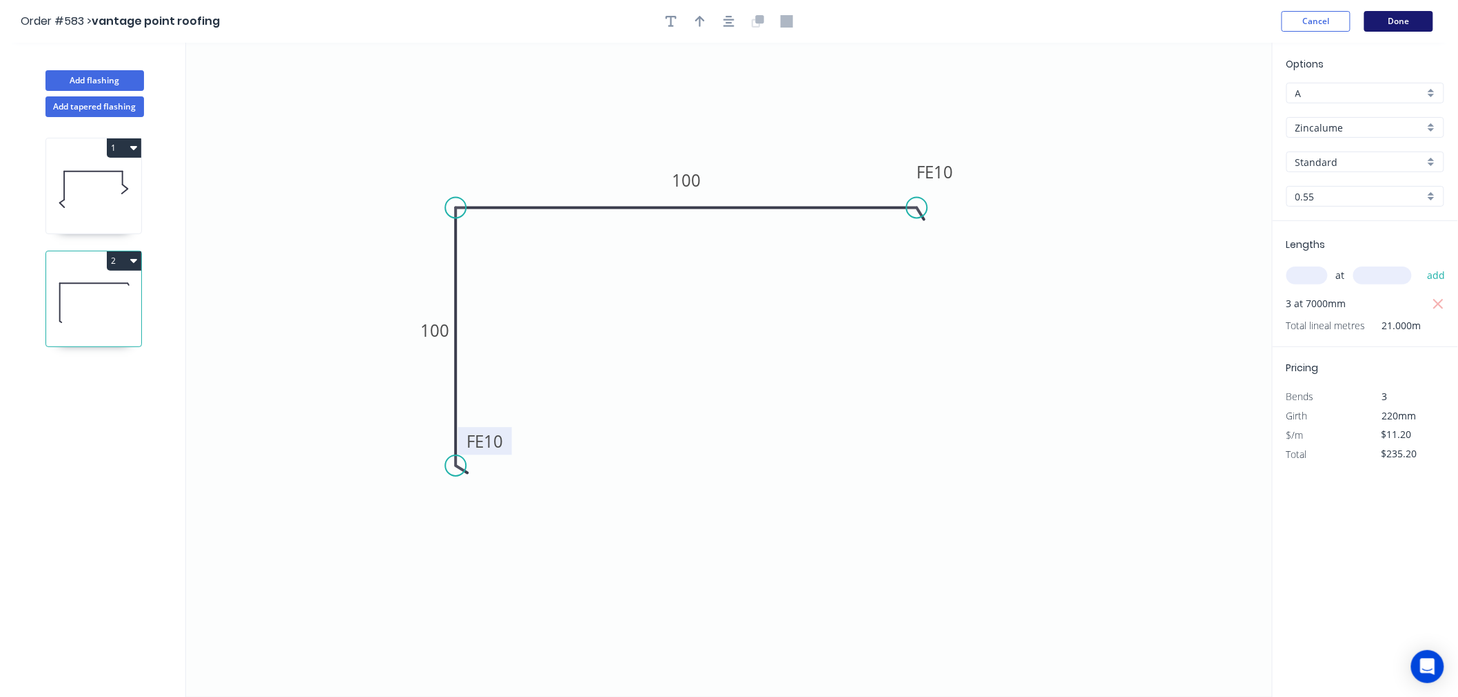
click at [1403, 15] on button "Done" at bounding box center [1398, 21] width 69 height 21
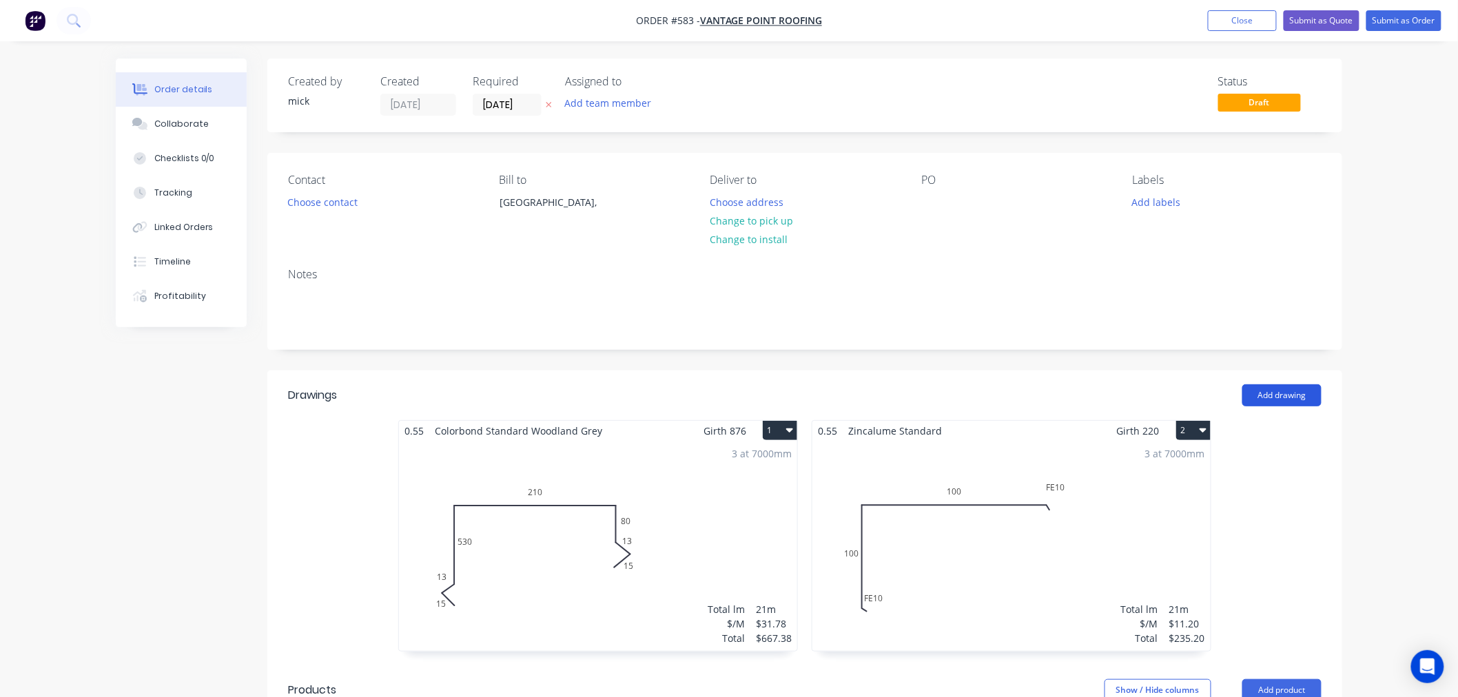
click at [1299, 384] on button "Add drawing" at bounding box center [1281, 395] width 79 height 22
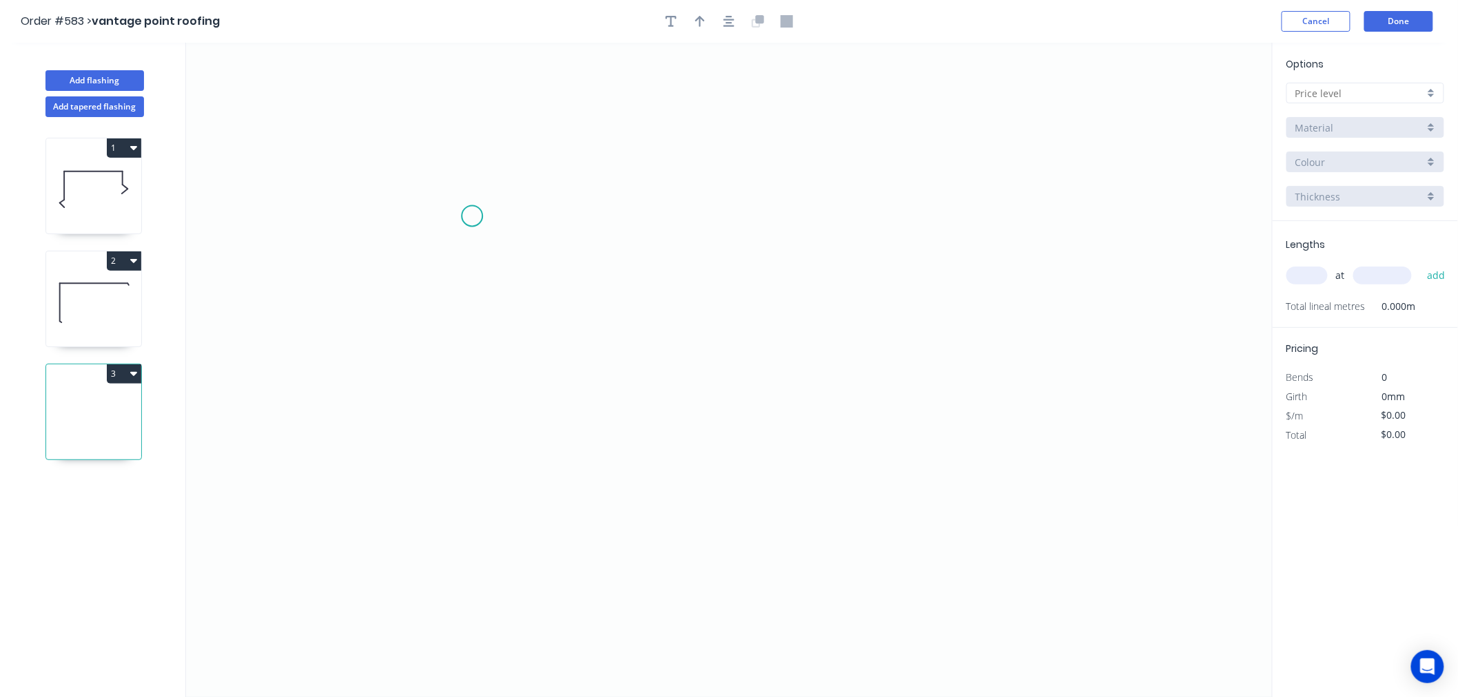
click at [472, 216] on icon "0" at bounding box center [729, 370] width 1087 height 655
click at [479, 473] on icon "0" at bounding box center [729, 370] width 1087 height 655
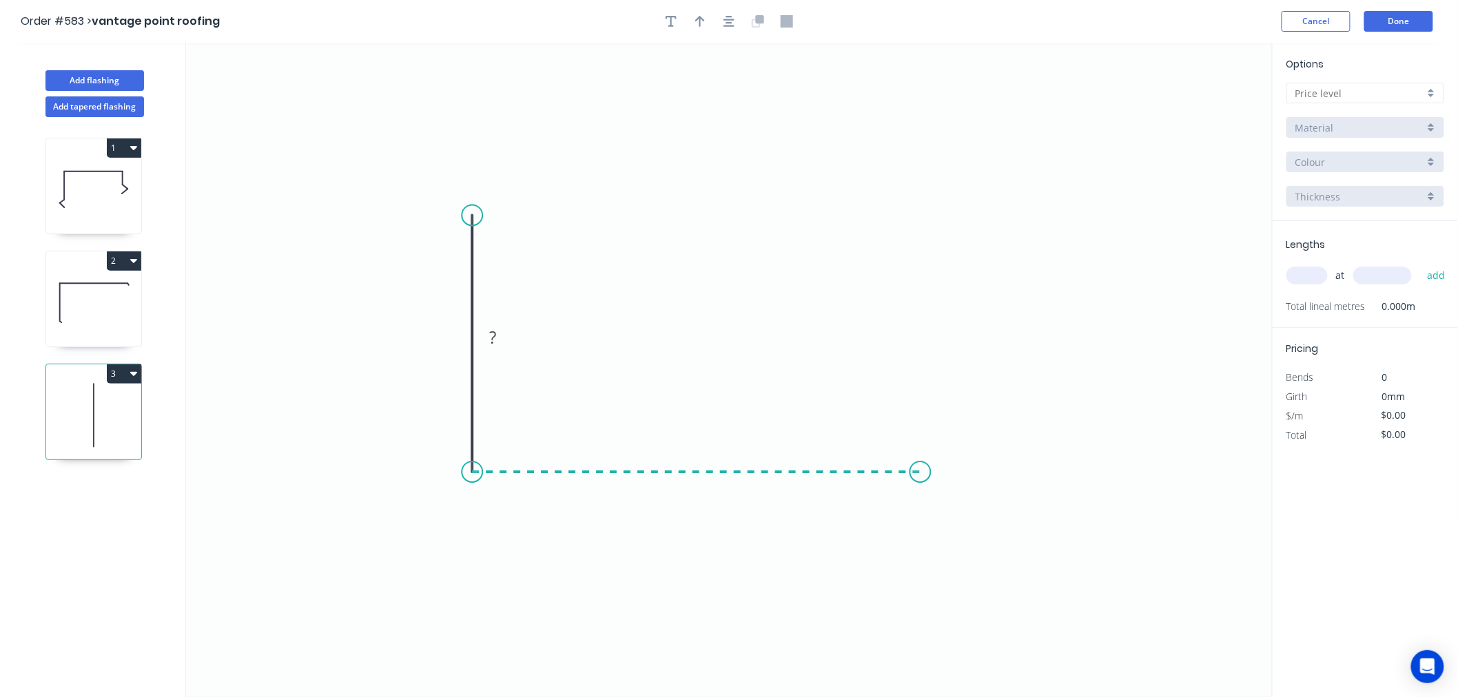
click at [920, 469] on icon "0 ?" at bounding box center [729, 370] width 1087 height 655
click at [933, 234] on icon "0 ? ?" at bounding box center [729, 370] width 1087 height 655
click at [918, 231] on circle at bounding box center [920, 234] width 21 height 21
click at [460, 339] on rect at bounding box center [452, 338] width 28 height 19
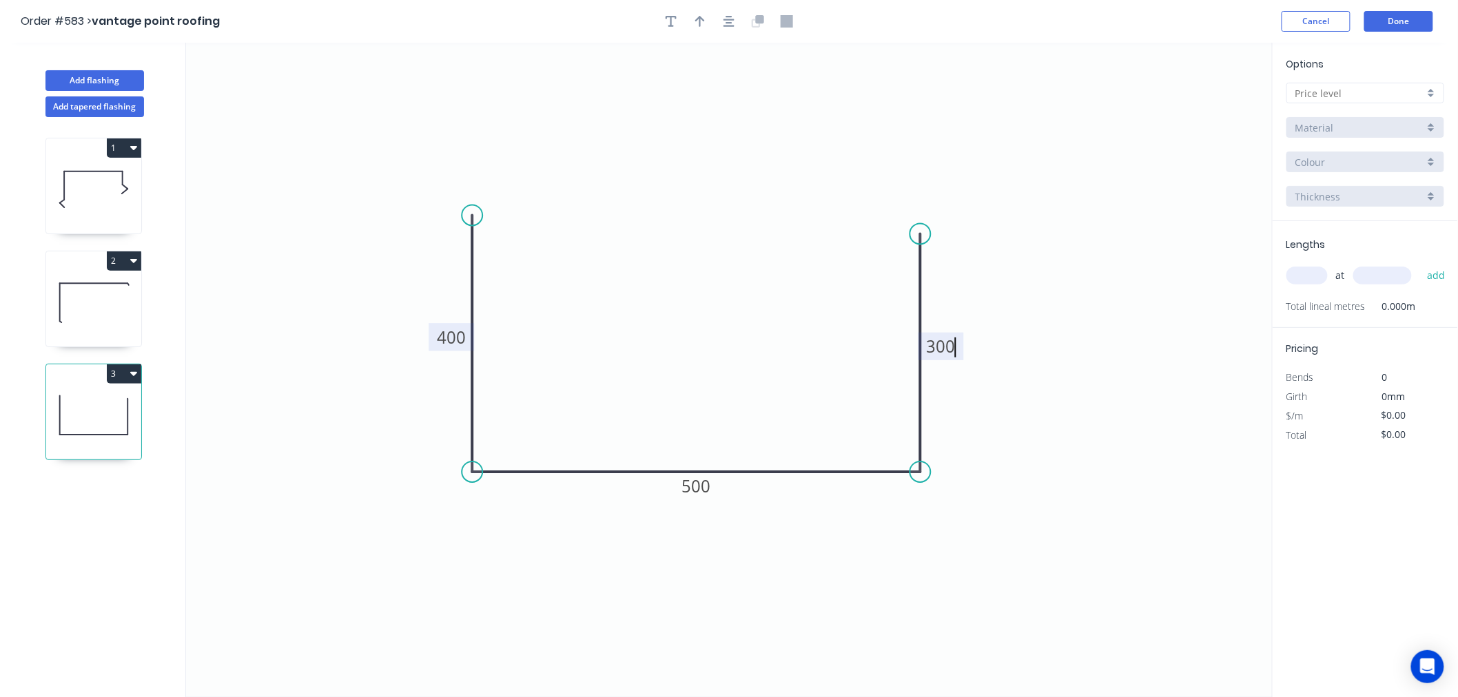
type input "$21.95"
click at [1355, 100] on div at bounding box center [1365, 93] width 158 height 21
click at [1350, 112] on div "A" at bounding box center [1365, 119] width 156 height 24
type input "A"
type input "$0.00"
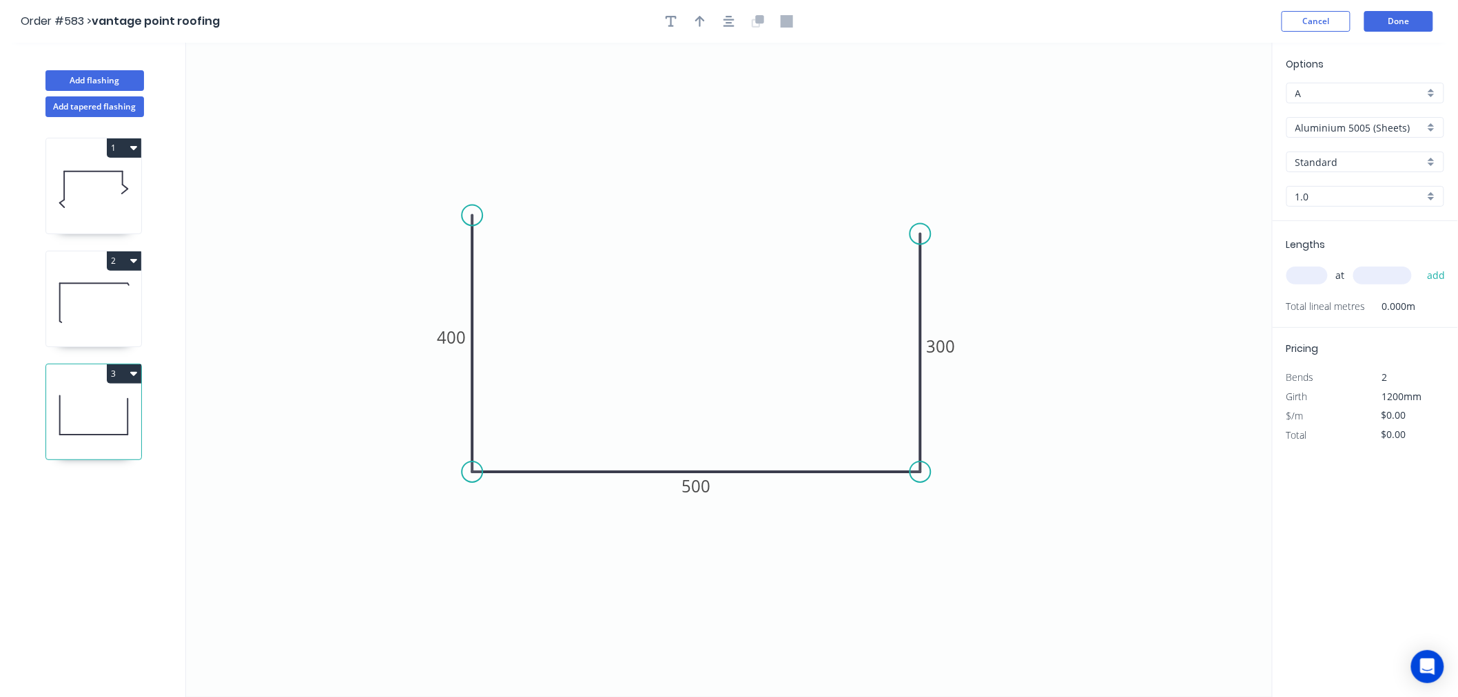
click at [1351, 132] on input "Aluminium 5005 (Sheets)" at bounding box center [1359, 128] width 129 height 14
click at [1335, 277] on div "Zincalume" at bounding box center [1365, 272] width 156 height 24
type input "Zincalume"
type input "$31.29"
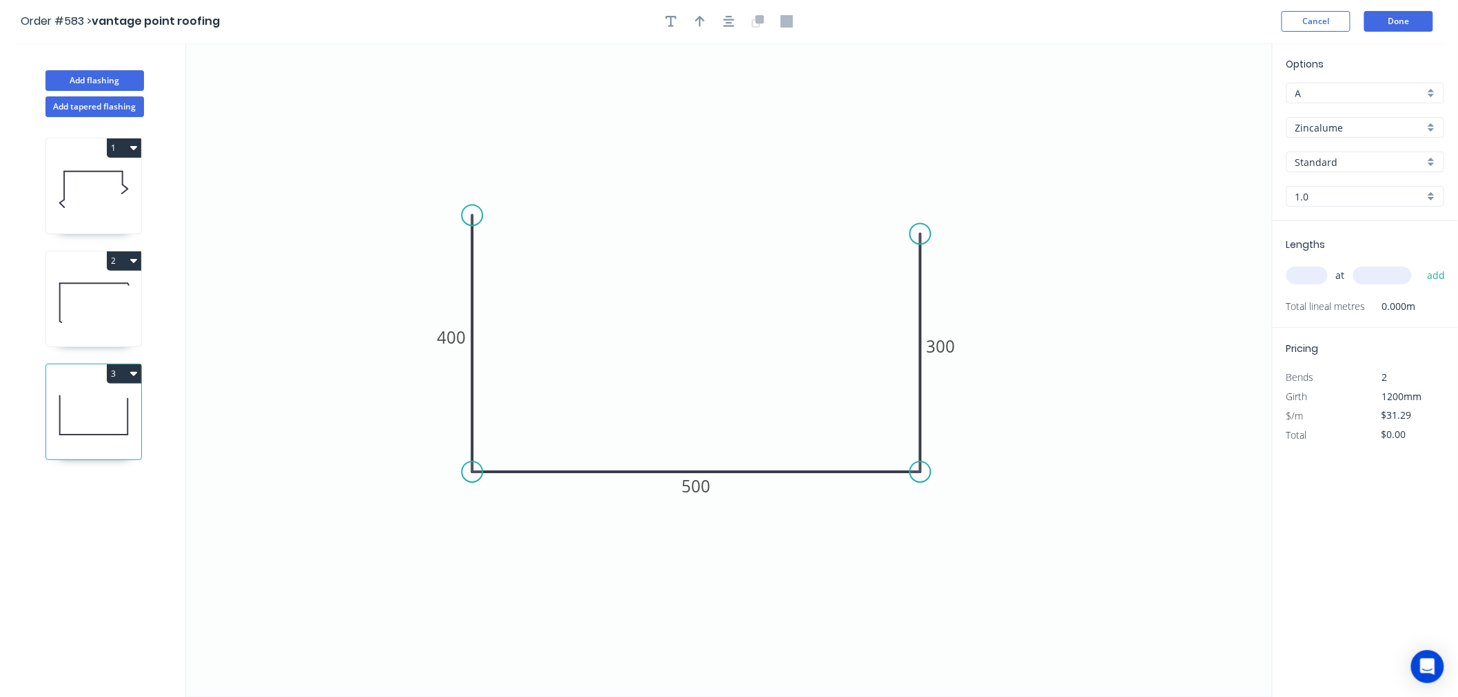
click at [1320, 196] on input "1.0" at bounding box center [1359, 196] width 129 height 14
click at [1325, 221] on div "0.55" at bounding box center [1365, 223] width 156 height 24
type input "0.55"
type input "$21.95"
click at [1319, 278] on input "text" at bounding box center [1306, 276] width 41 height 18
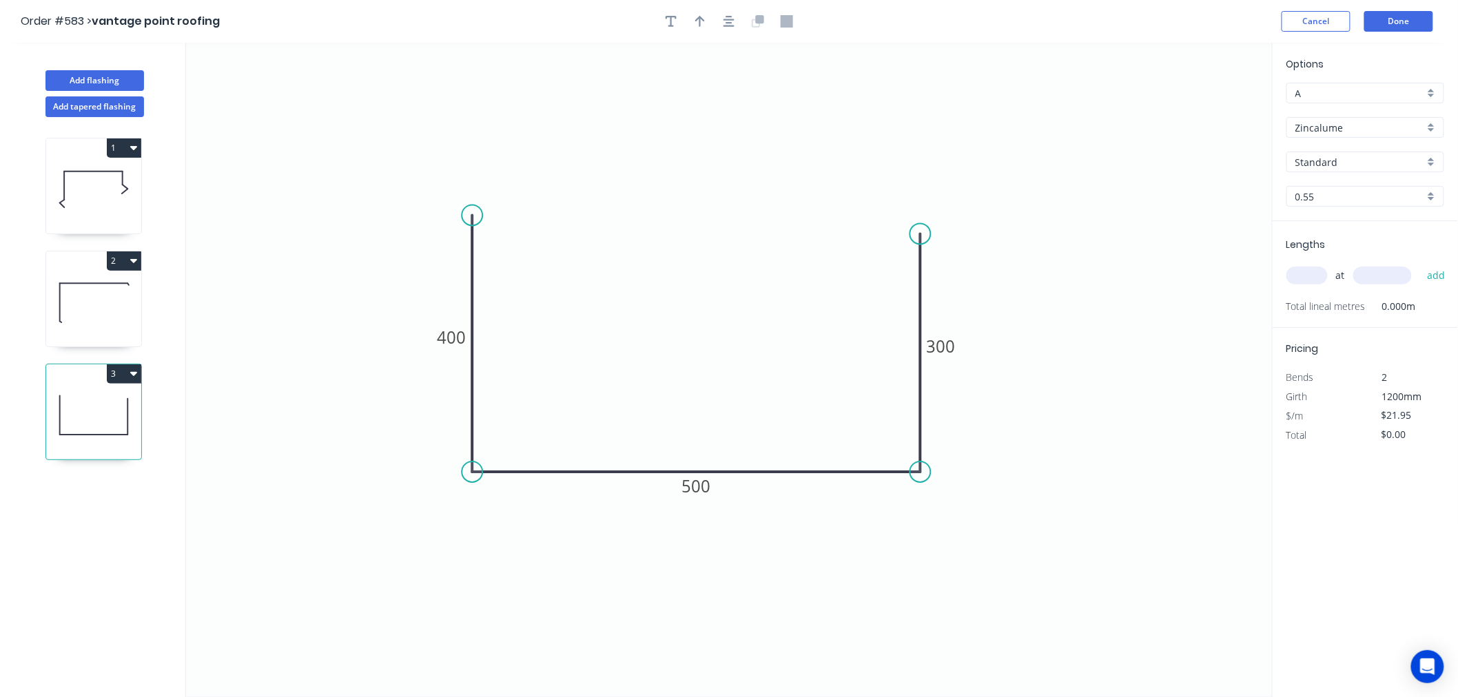
click at [1319, 278] on input "text" at bounding box center [1306, 276] width 41 height 18
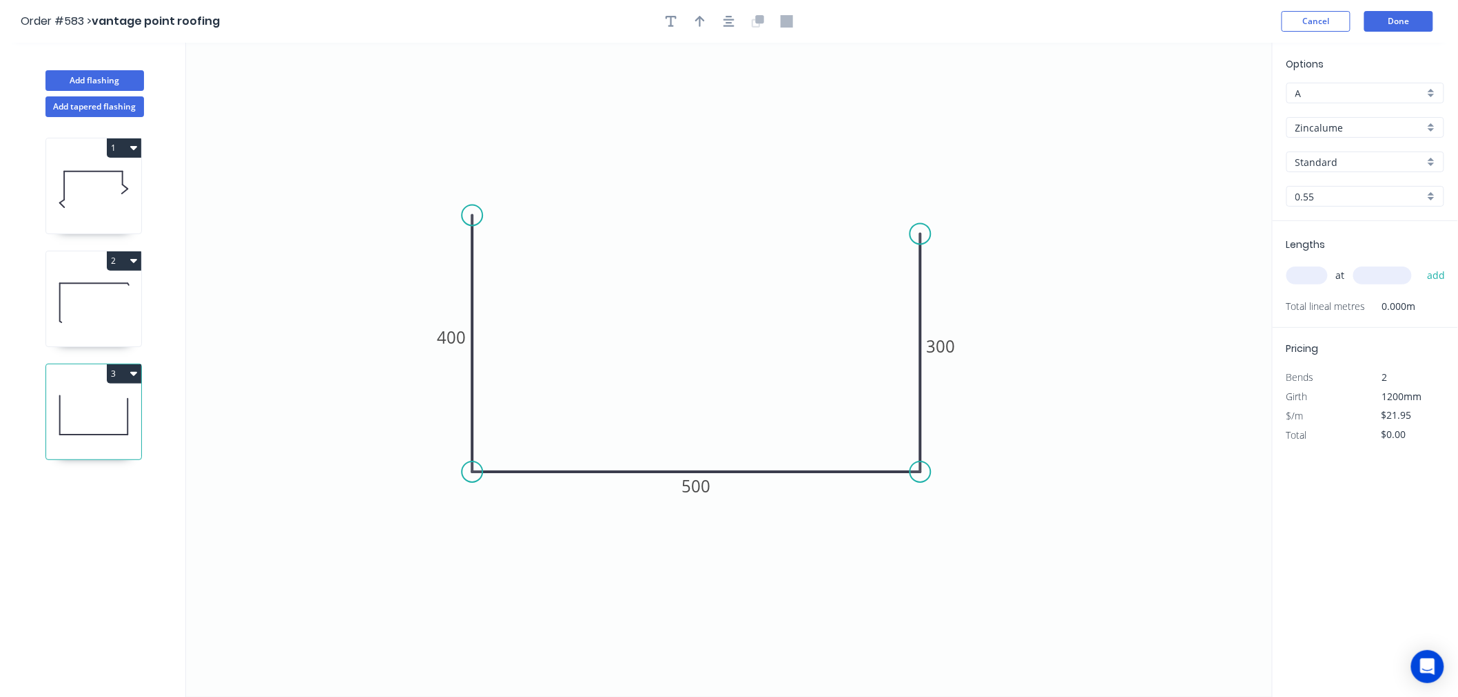
click at [1319, 278] on input "text" at bounding box center [1306, 276] width 41 height 18
type input "4"
type input "6000"
click at [1420, 264] on button "add" at bounding box center [1436, 275] width 32 height 23
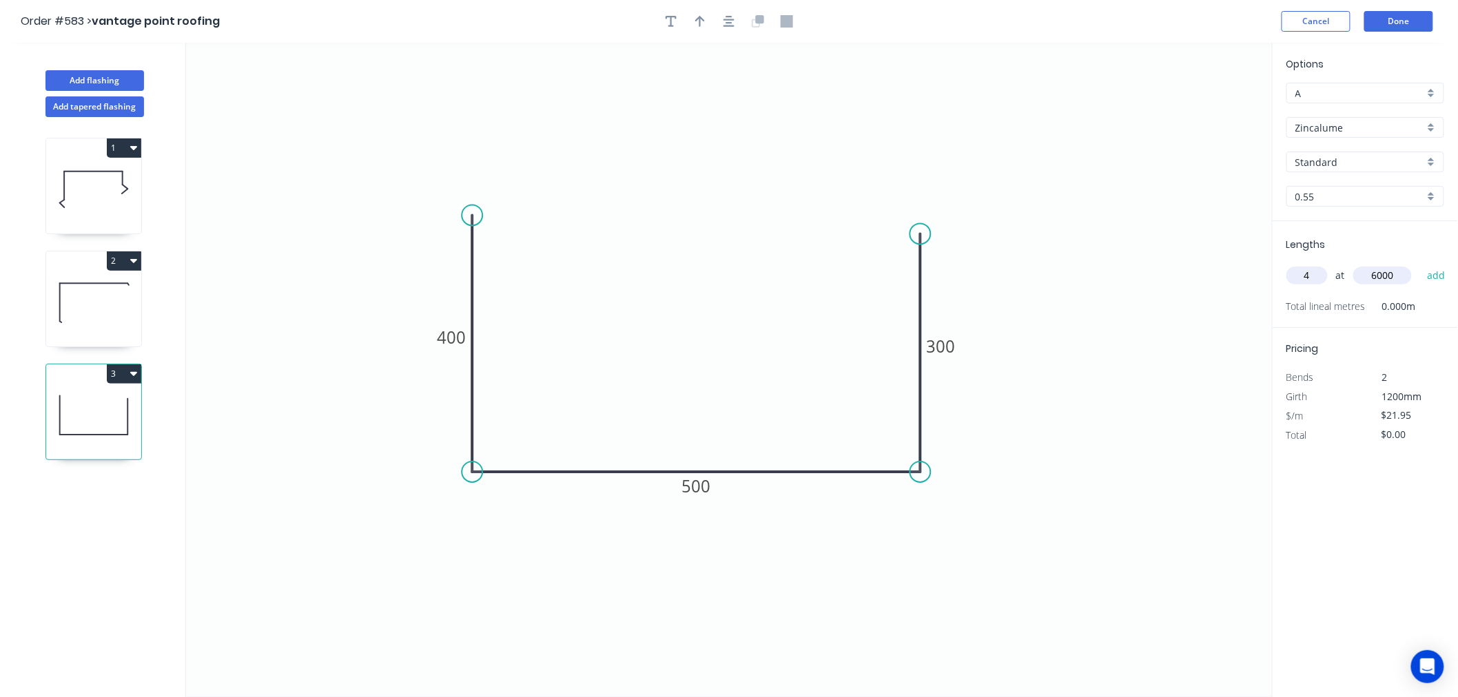
type input "$526.80"
click at [1408, 36] on header "Order #583 > vantage point roofing Cancel Done" at bounding box center [729, 21] width 1458 height 43
click at [1408, 26] on button "Done" at bounding box center [1398, 21] width 69 height 21
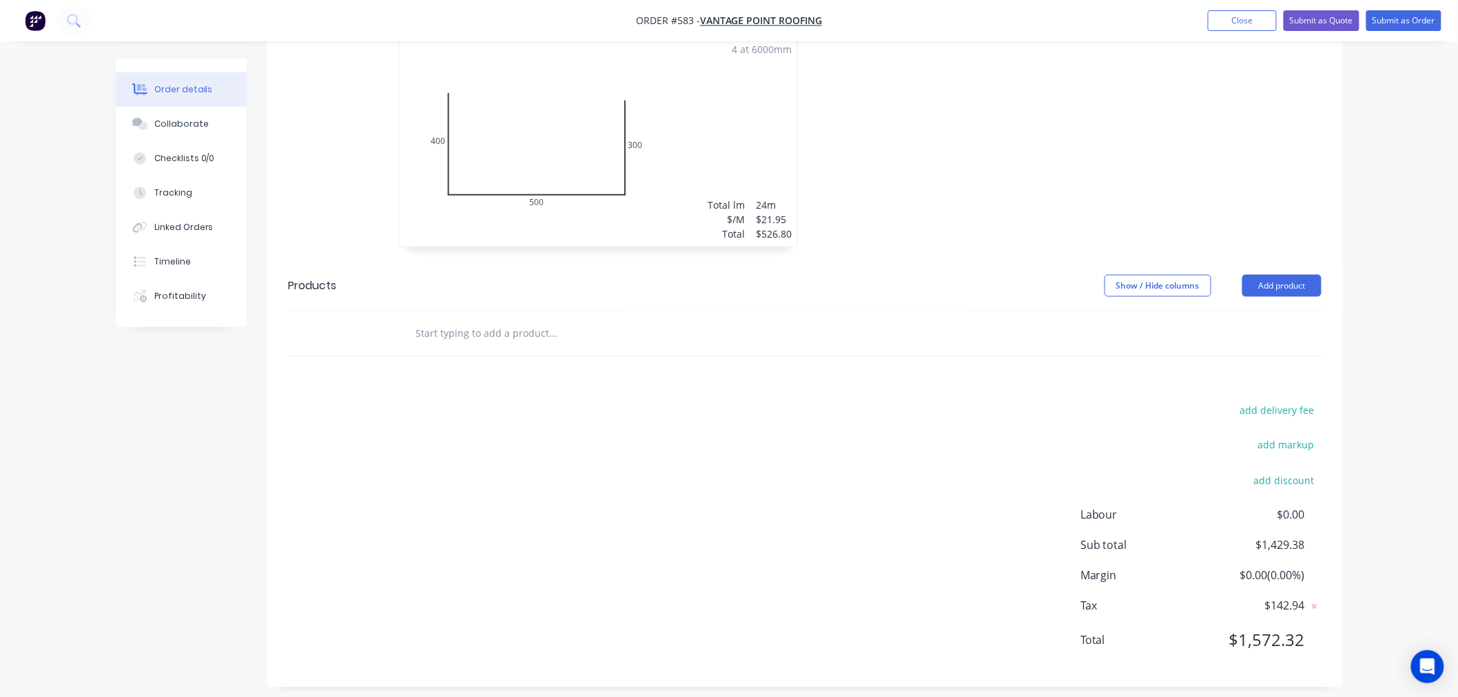
scroll to position [661, 0]
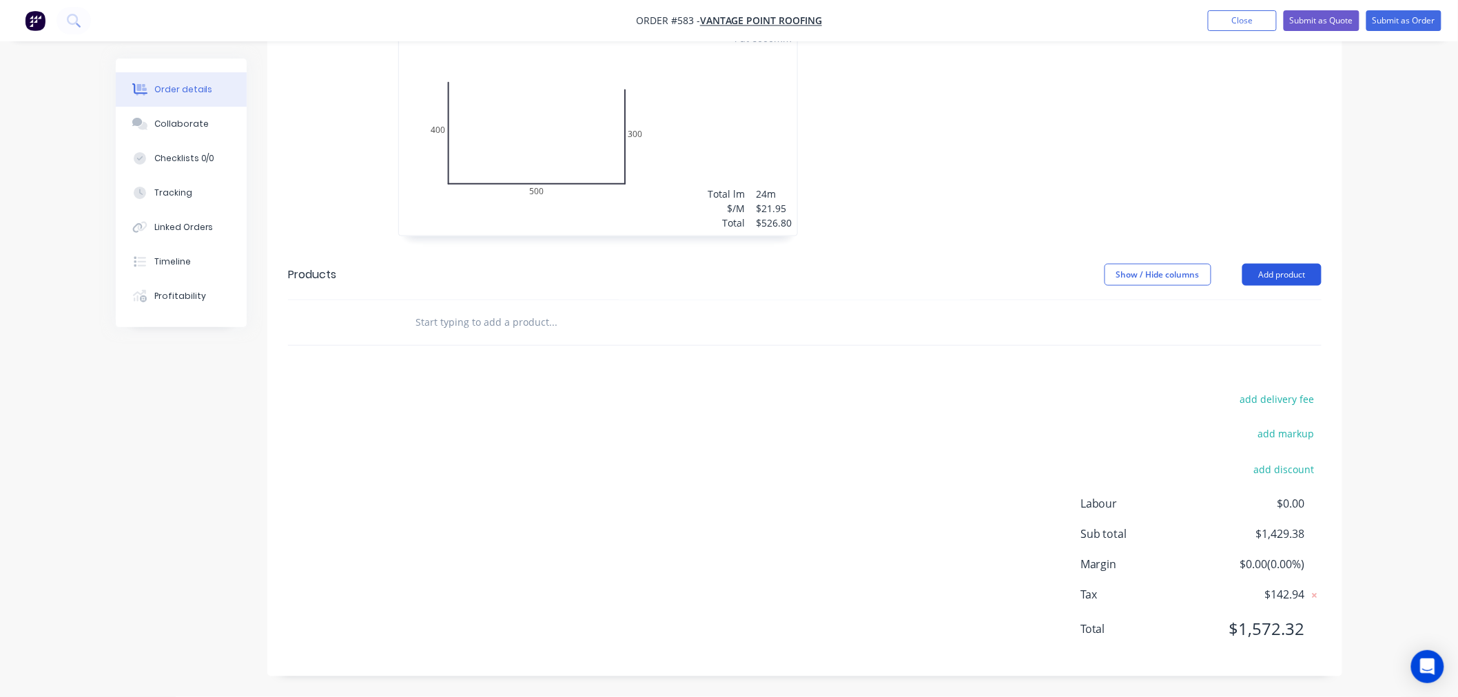
click at [1316, 267] on button "Add product" at bounding box center [1281, 275] width 79 height 22
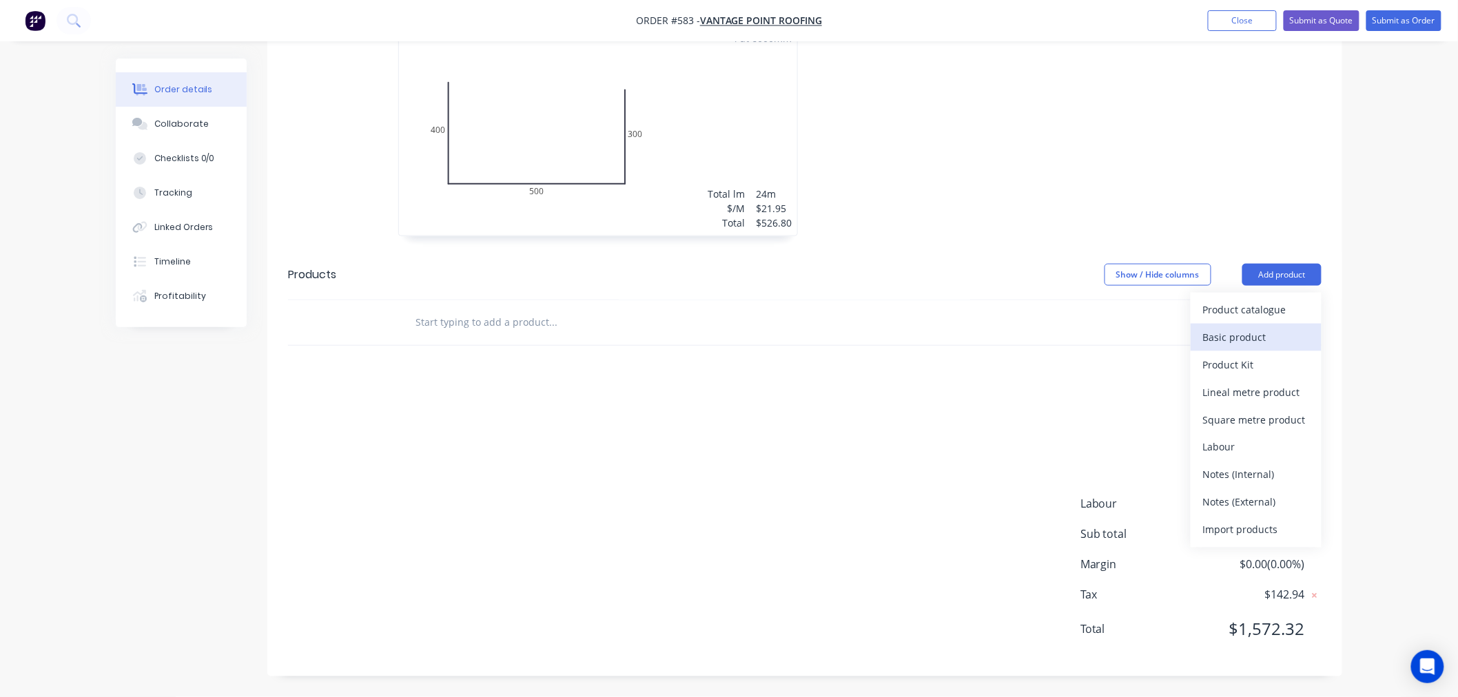
click at [1268, 325] on button "Basic product" at bounding box center [1256, 338] width 131 height 28
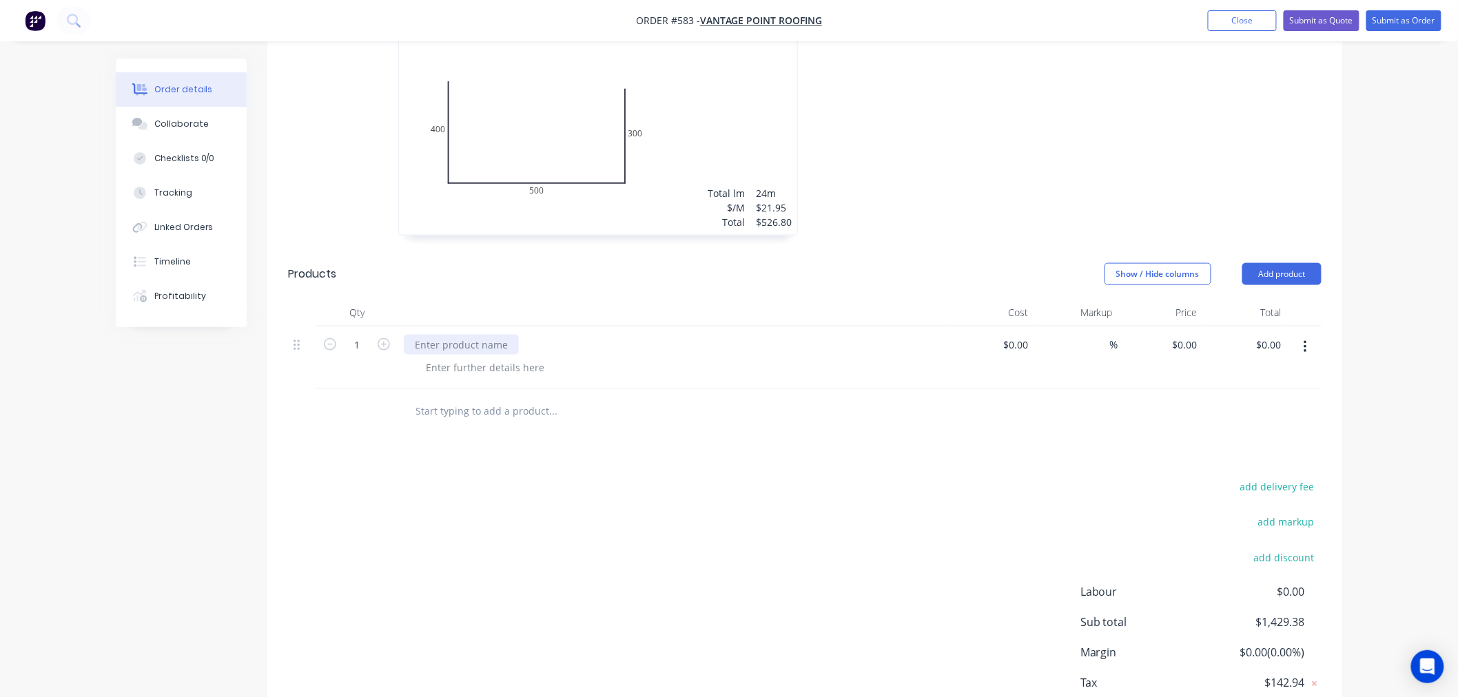
click at [462, 344] on div at bounding box center [461, 345] width 115 height 20
click at [1259, 266] on button "Add product" at bounding box center [1281, 274] width 79 height 22
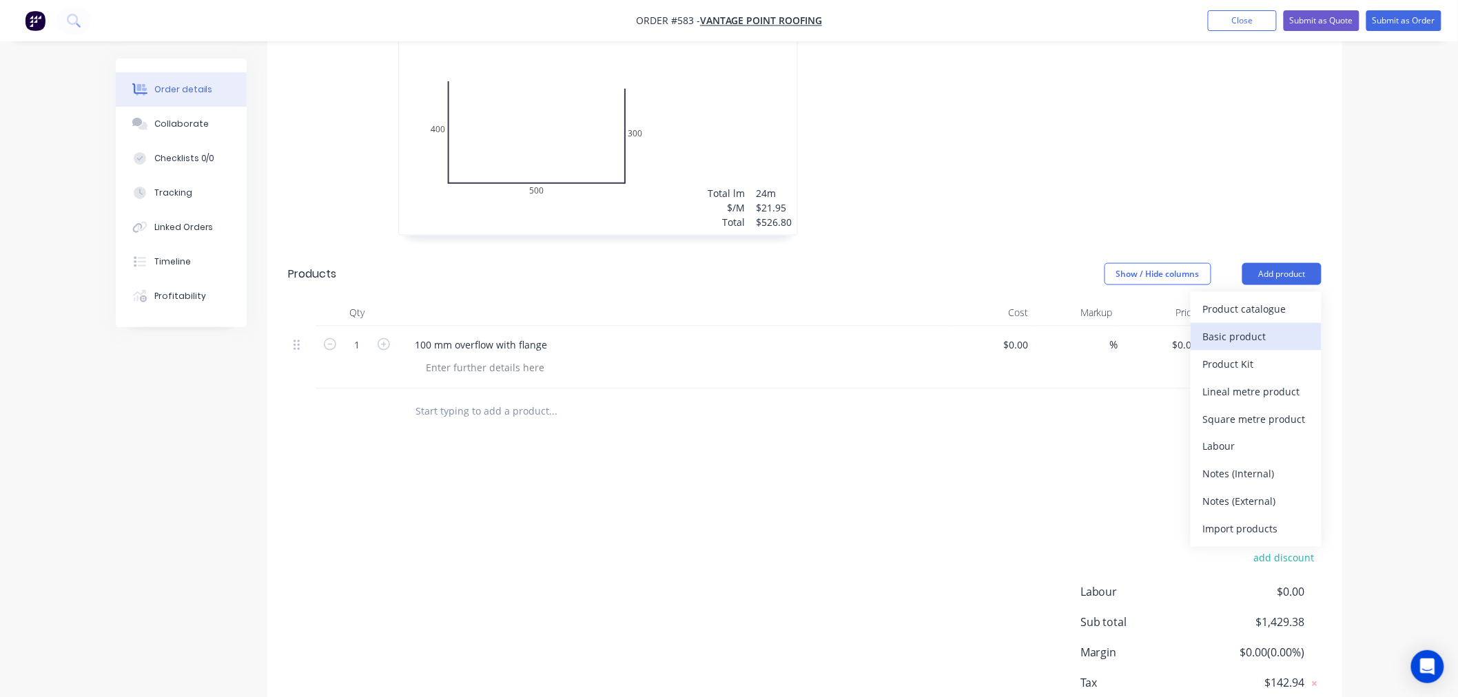
click at [1272, 331] on div "Basic product" at bounding box center [1256, 337] width 106 height 20
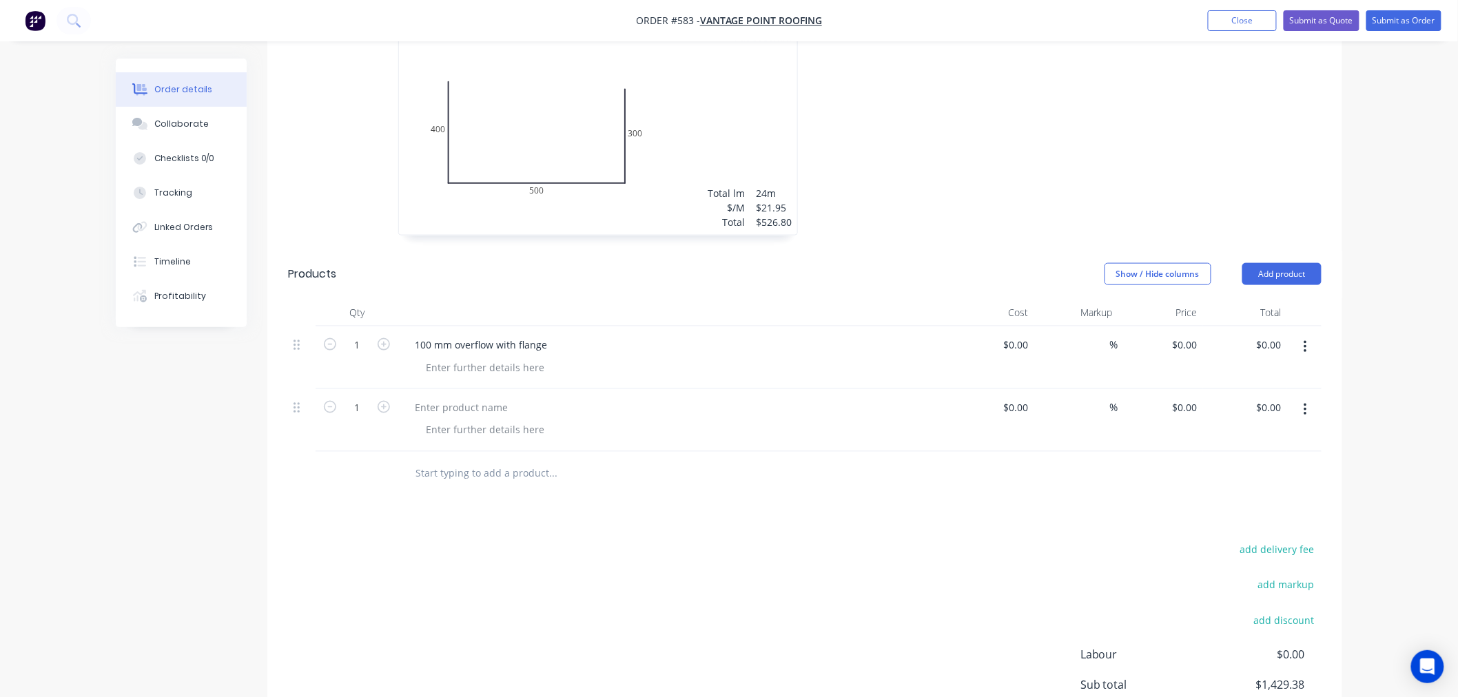
click at [458, 395] on div at bounding box center [673, 420] width 551 height 63
click at [462, 401] on div at bounding box center [461, 408] width 115 height 20
click at [462, 363] on div at bounding box center [485, 368] width 141 height 20
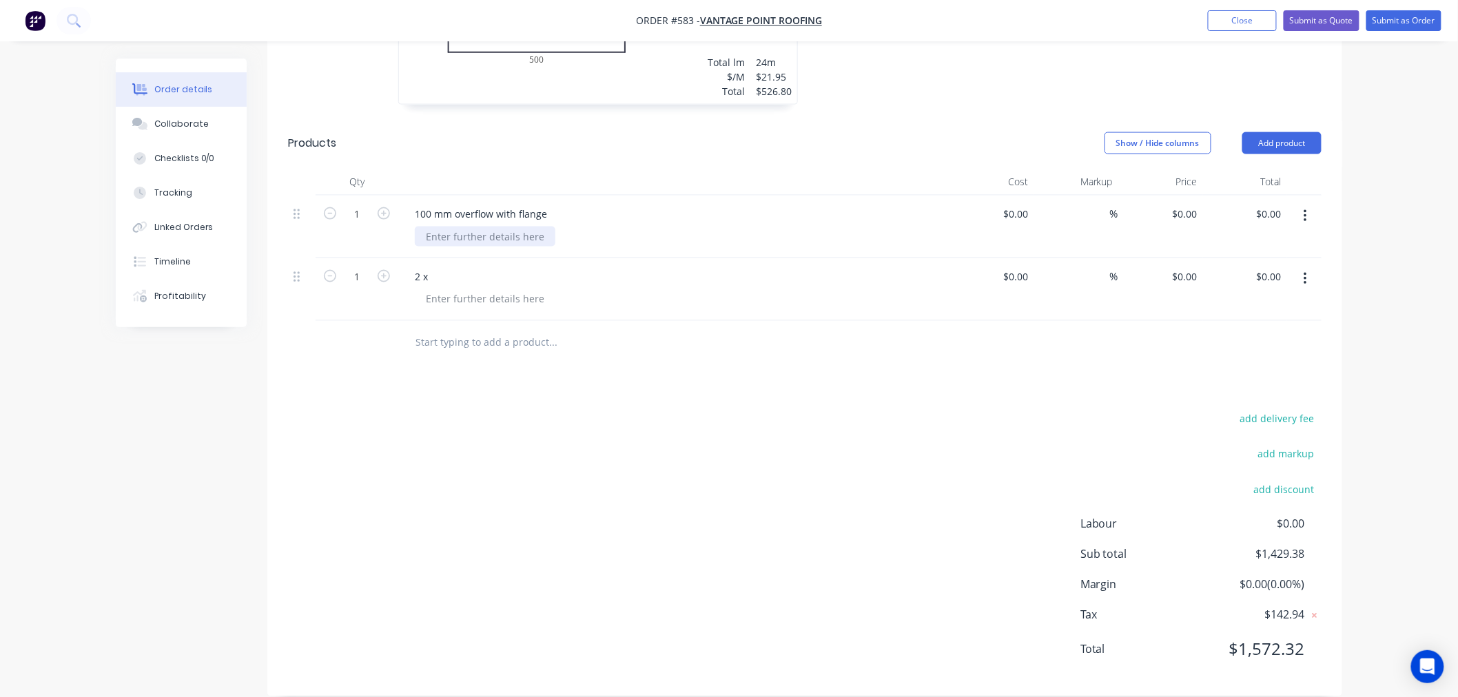
scroll to position [813, 0]
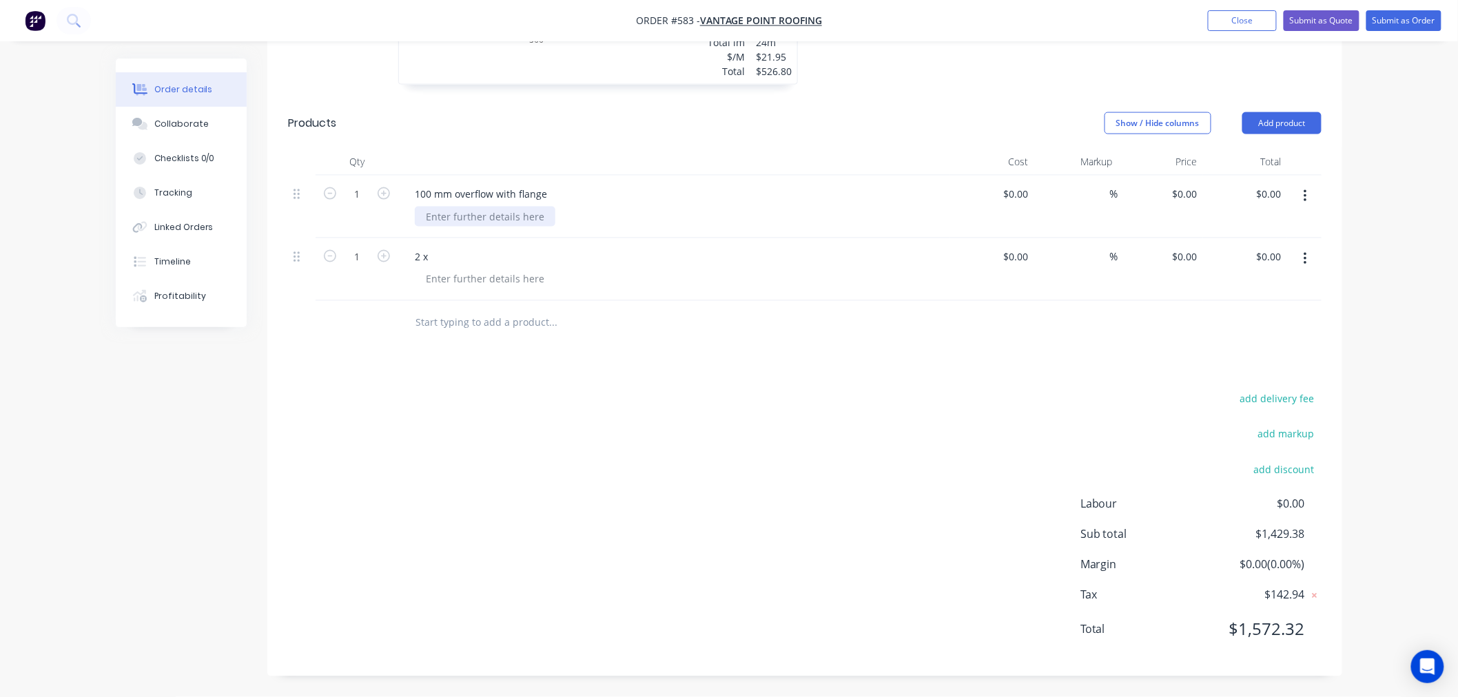
click at [518, 214] on div at bounding box center [485, 217] width 141 height 20
click at [517, 274] on div at bounding box center [485, 279] width 141 height 20
click at [445, 256] on div "2 x" at bounding box center [674, 257] width 540 height 20
click at [435, 251] on div "2 x" at bounding box center [421, 257] width 35 height 20
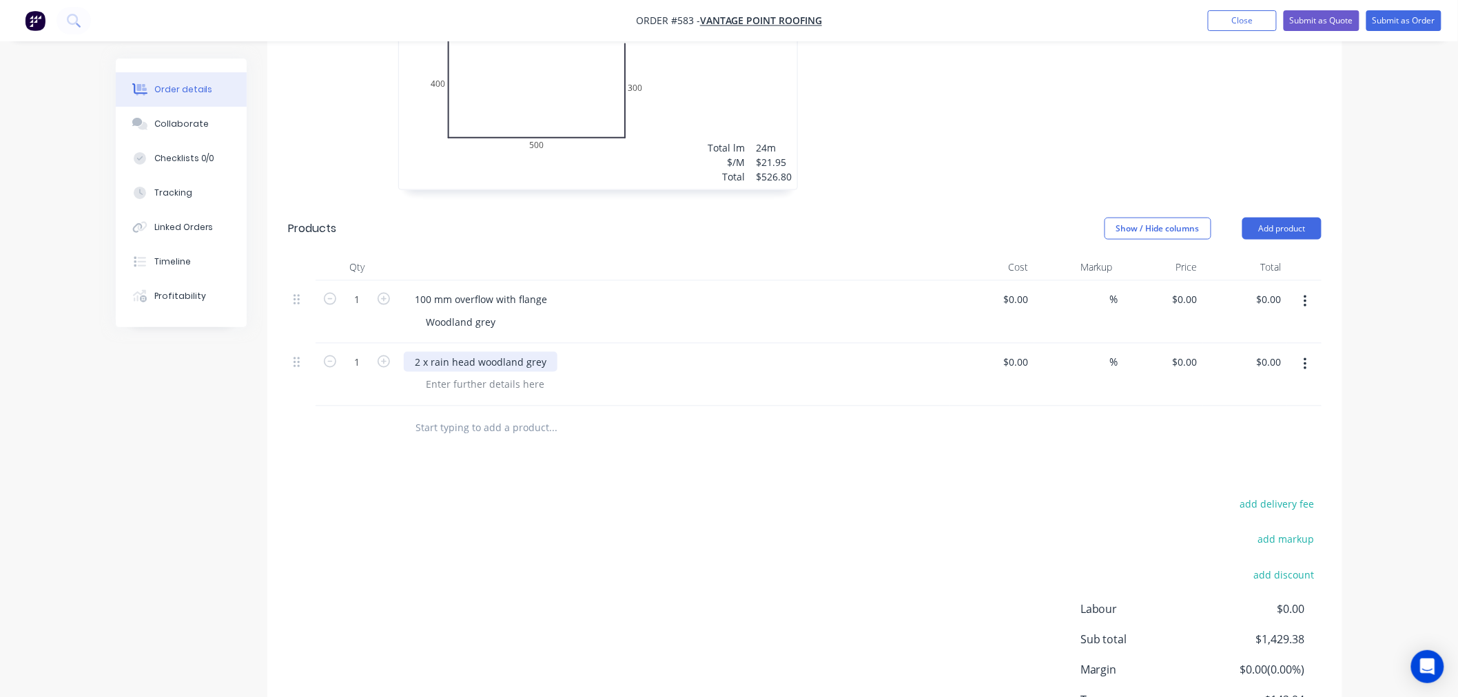
scroll to position [583, 0]
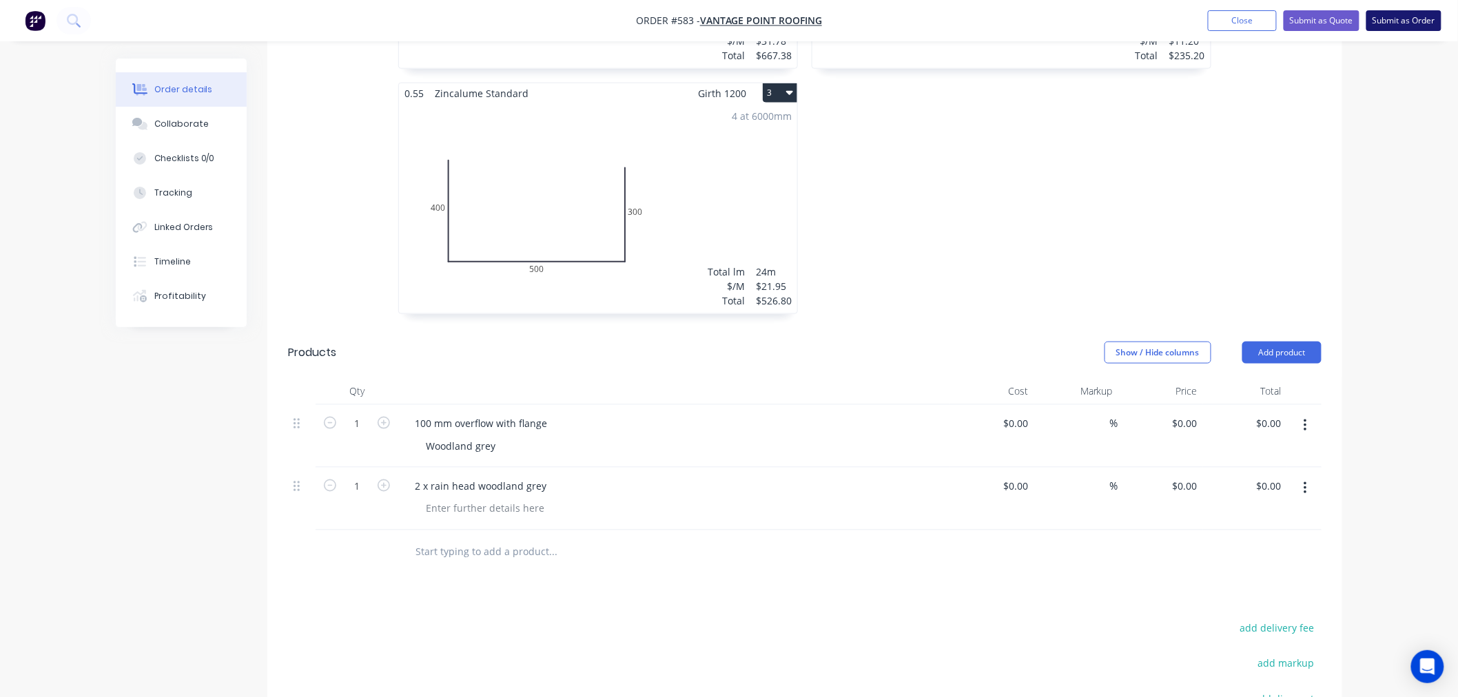
click at [1408, 15] on button "Submit as Order" at bounding box center [1403, 20] width 75 height 21
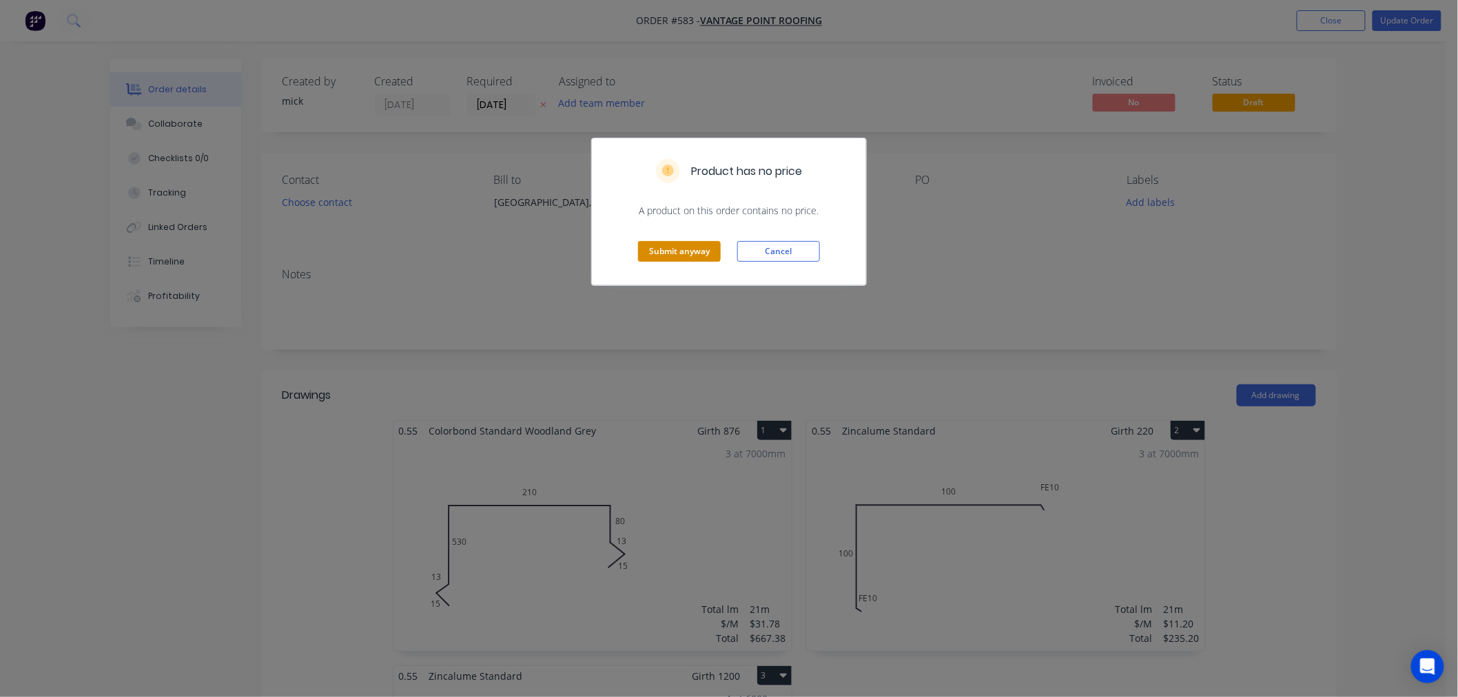
click at [699, 246] on button "Submit anyway" at bounding box center [679, 251] width 83 height 21
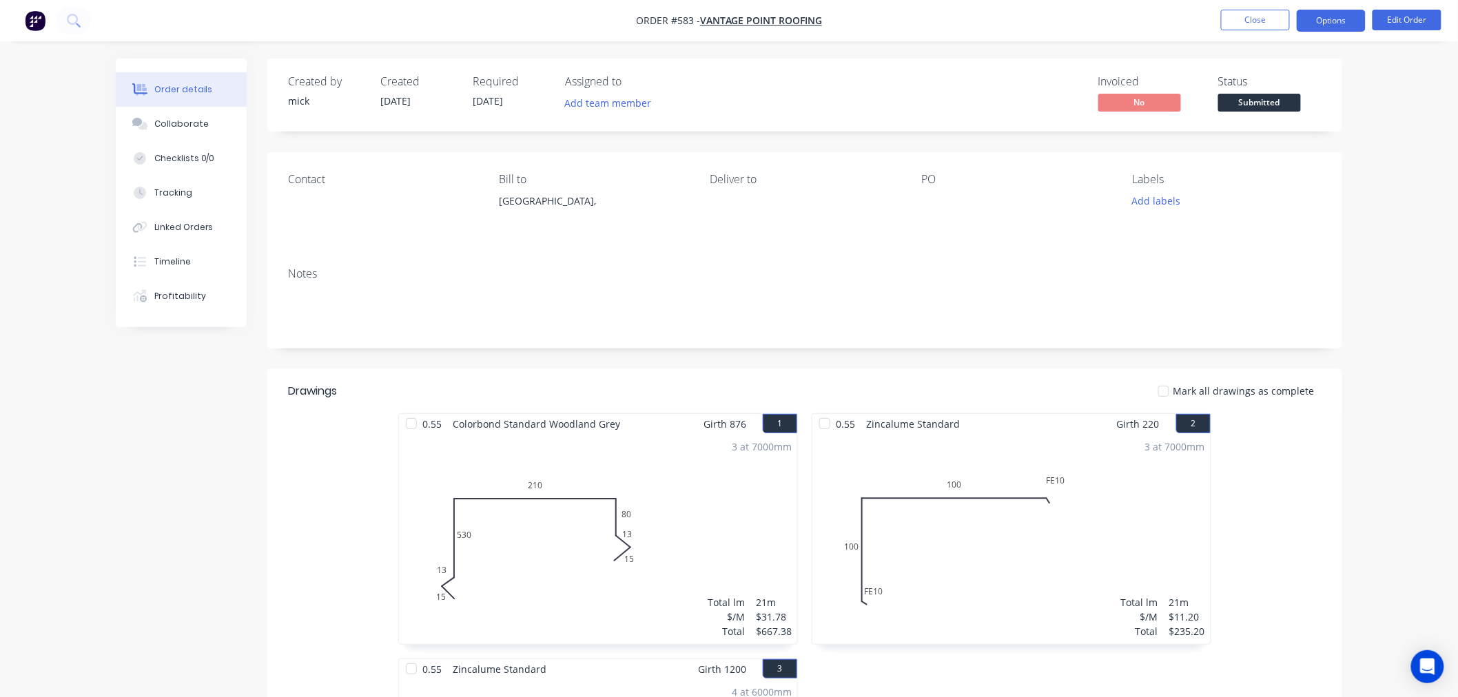
click at [1342, 15] on button "Options" at bounding box center [1331, 21] width 69 height 22
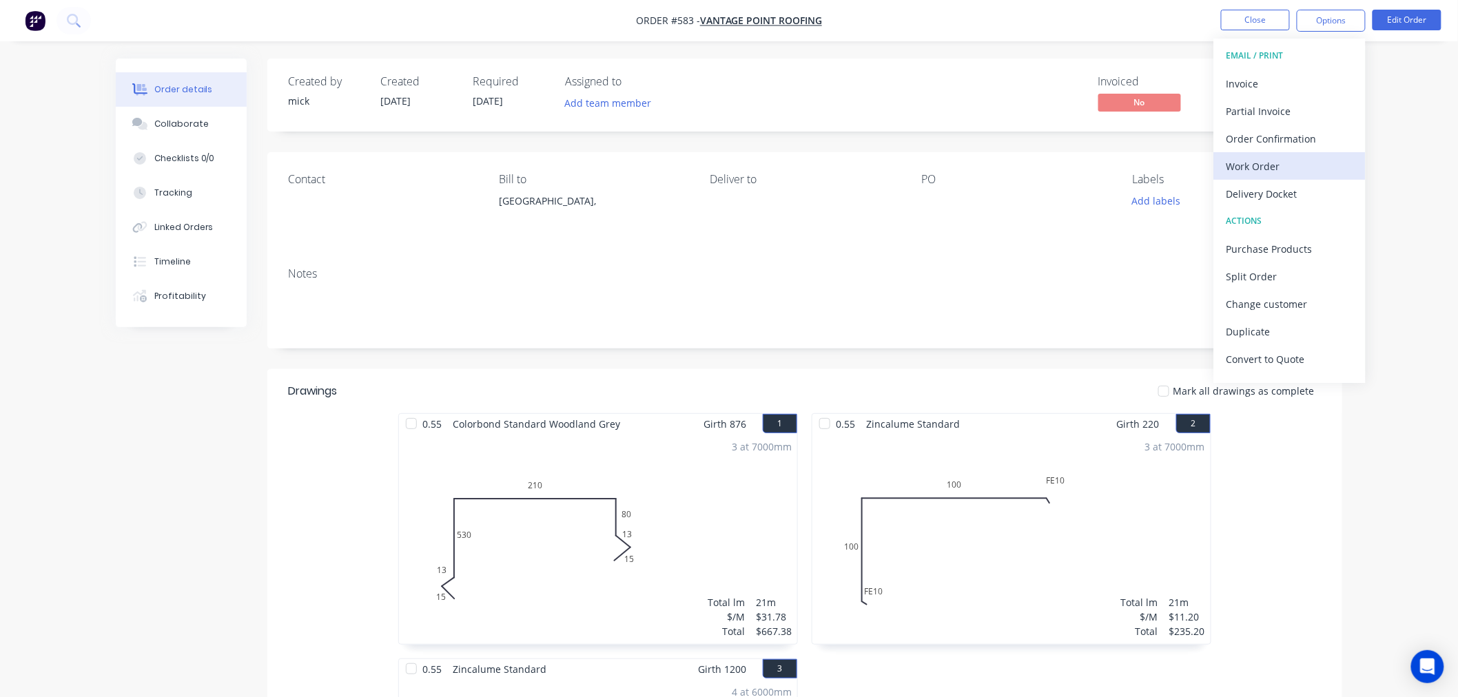
click at [1290, 159] on div "Work Order" at bounding box center [1289, 166] width 127 height 20
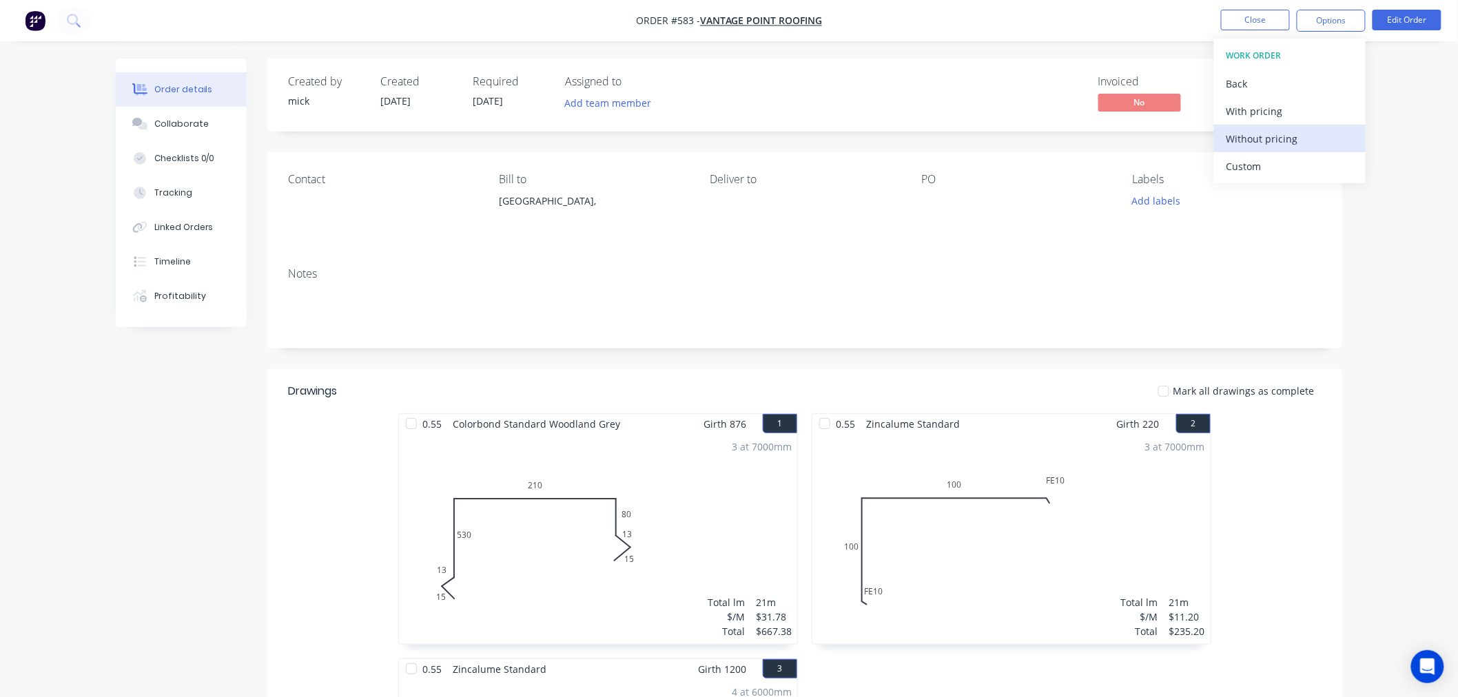
click at [1284, 129] on div "Without pricing" at bounding box center [1289, 139] width 127 height 20
